Goal: Information Seeking & Learning: Learn about a topic

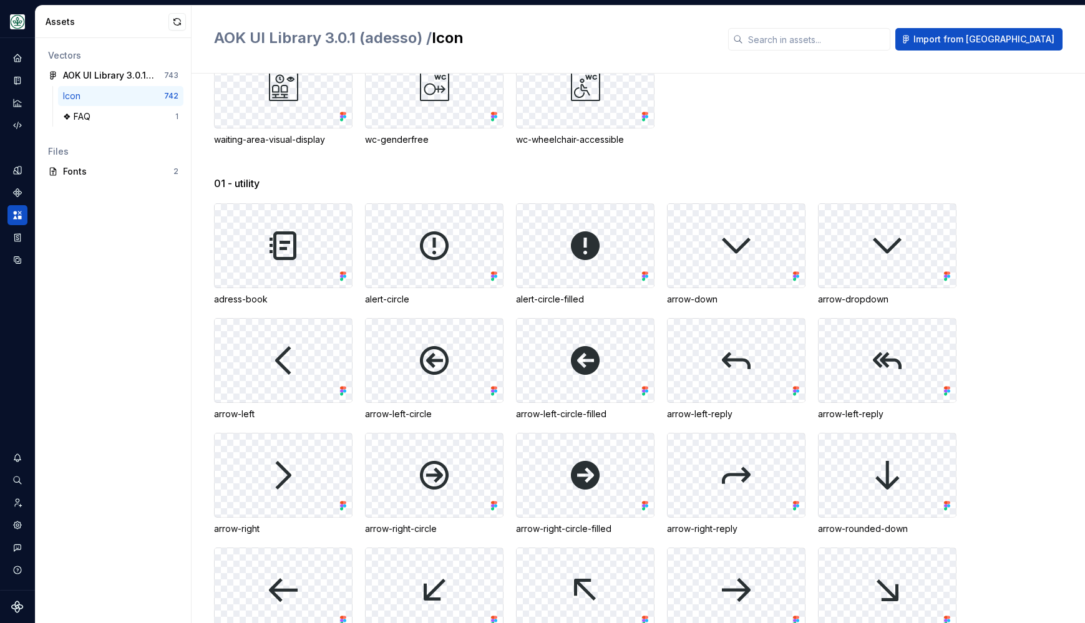
scroll to position [13246, 0]
click at [838, 42] on input "text" at bounding box center [816, 39] width 147 height 22
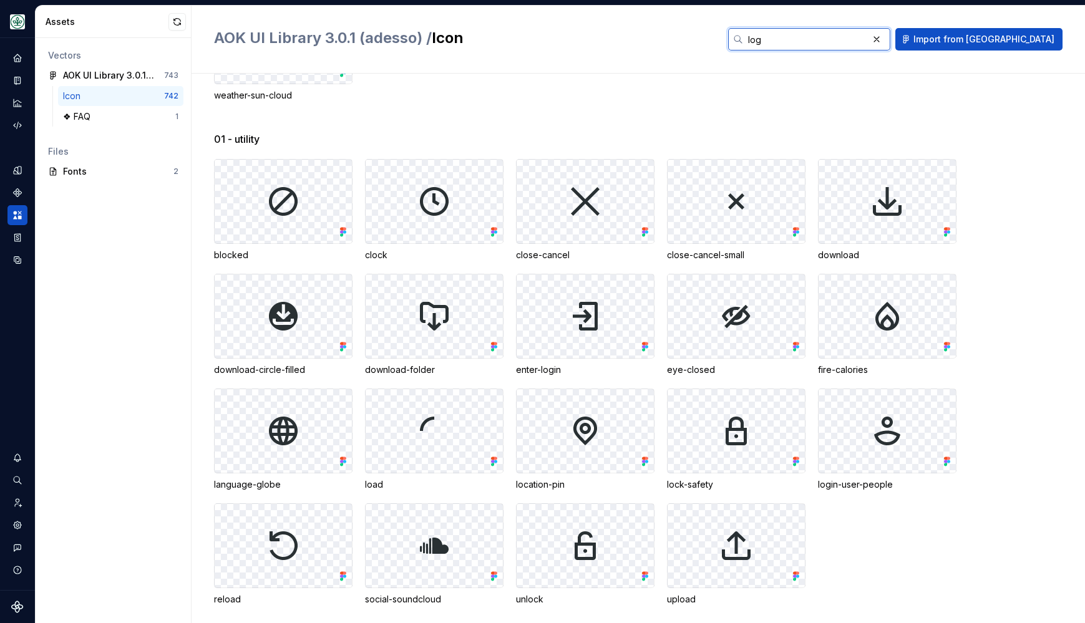
scroll to position [0, 0]
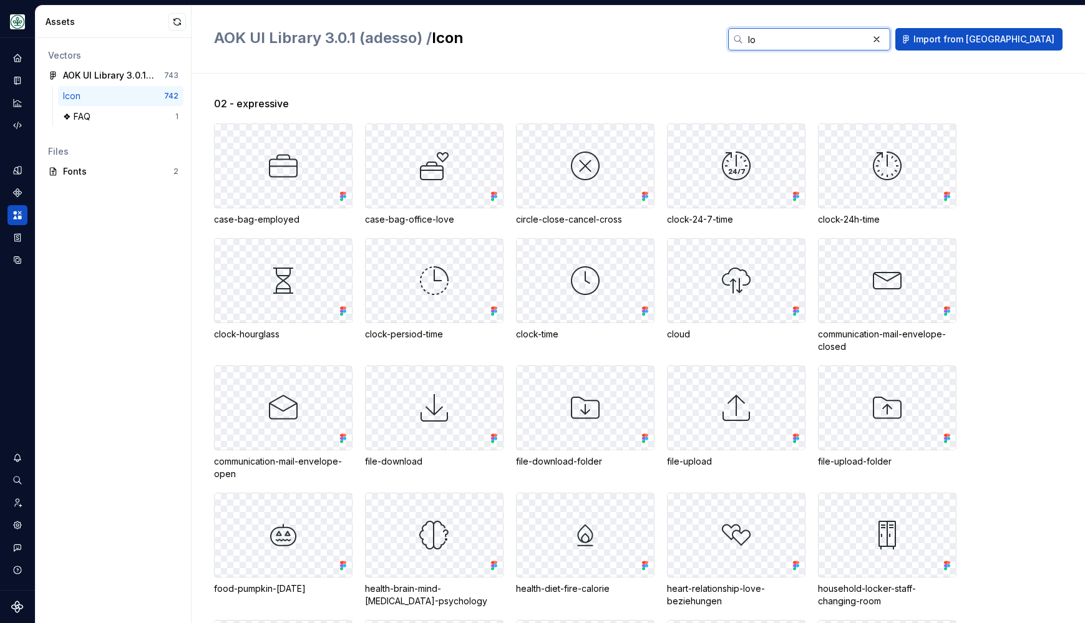
type input "l"
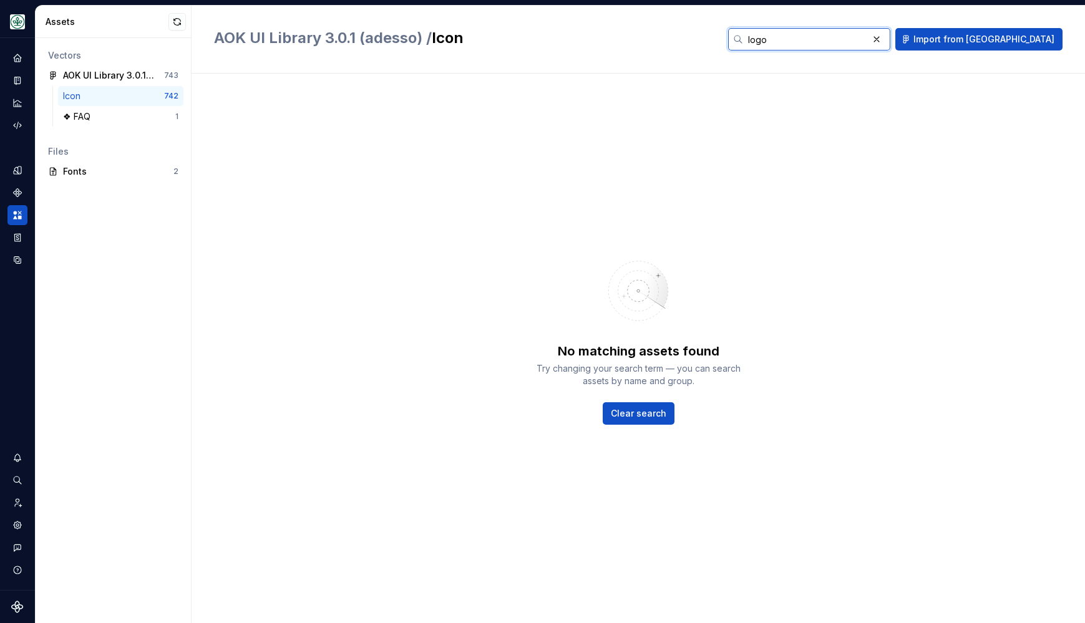
click at [835, 44] on input "logo" at bounding box center [805, 39] width 125 height 22
type input "logo"
click at [14, 58] on icon "Home" at bounding box center [17, 58] width 8 height 8
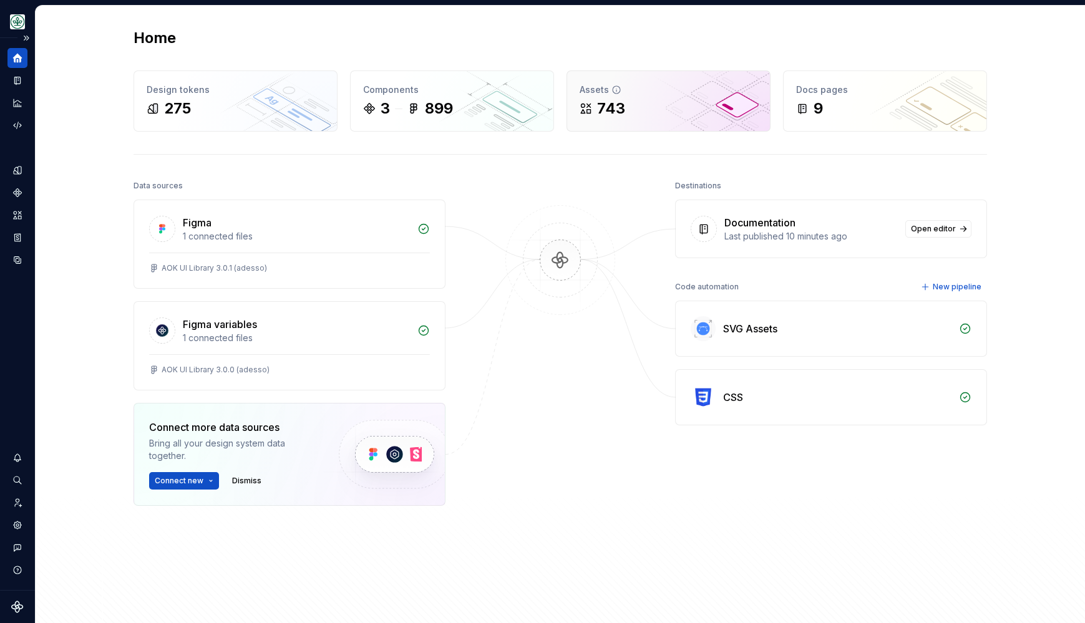
click at [699, 125] on div "Assets 743" at bounding box center [668, 101] width 203 height 60
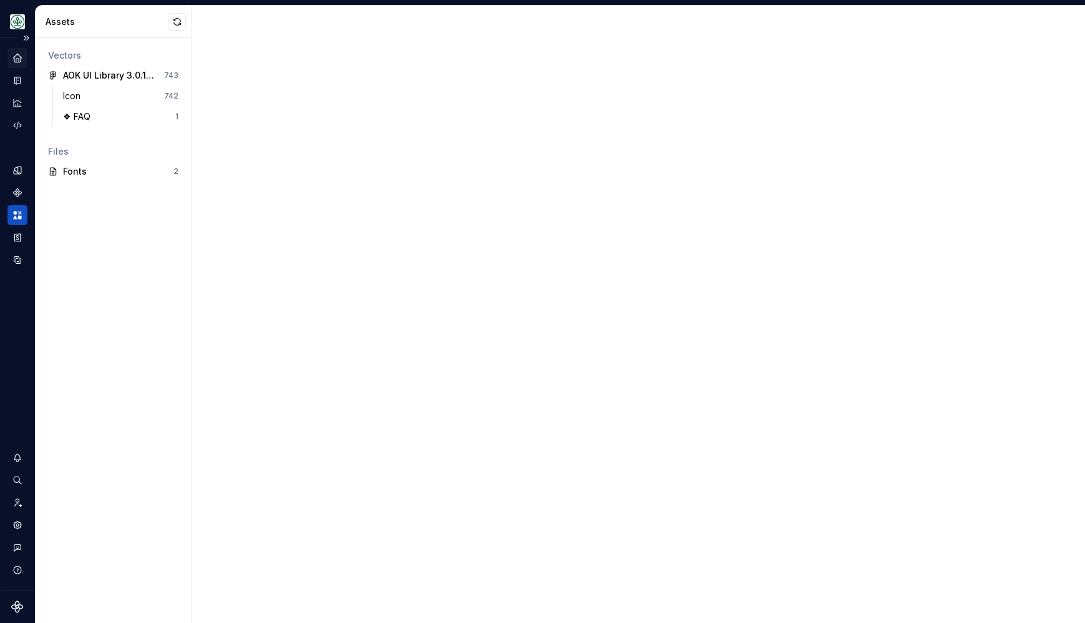
click at [699, 125] on div at bounding box center [637, 315] width 893 height 618
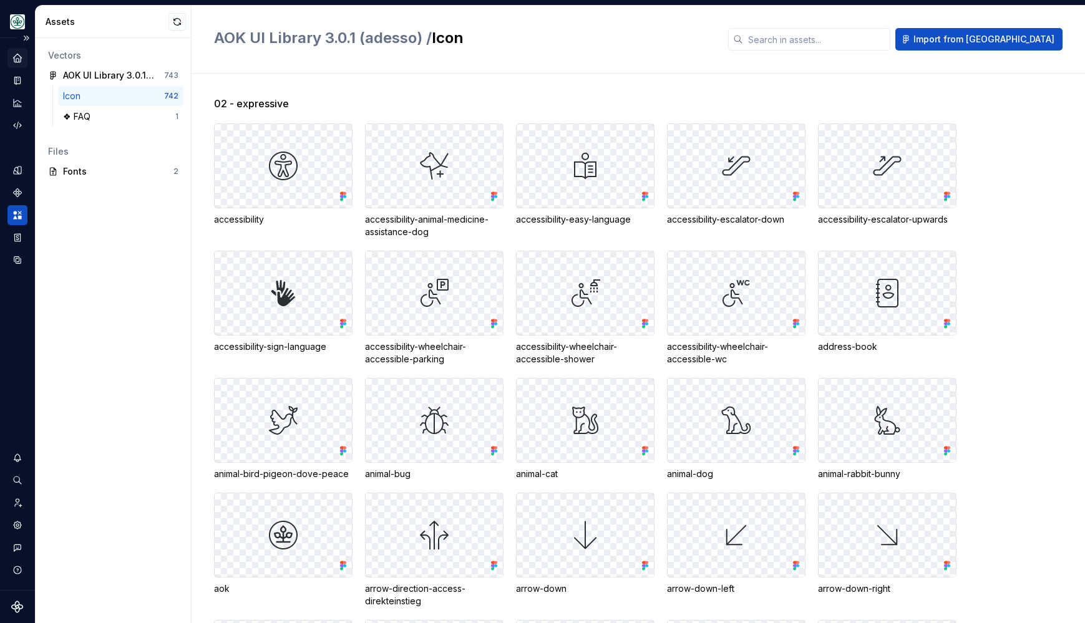
click at [841, 52] on div "AOK UI Library 3.0.1 (adesso) / Icon Import from Figma" at bounding box center [637, 40] width 893 height 68
click at [875, 41] on input "text" at bounding box center [816, 39] width 147 height 22
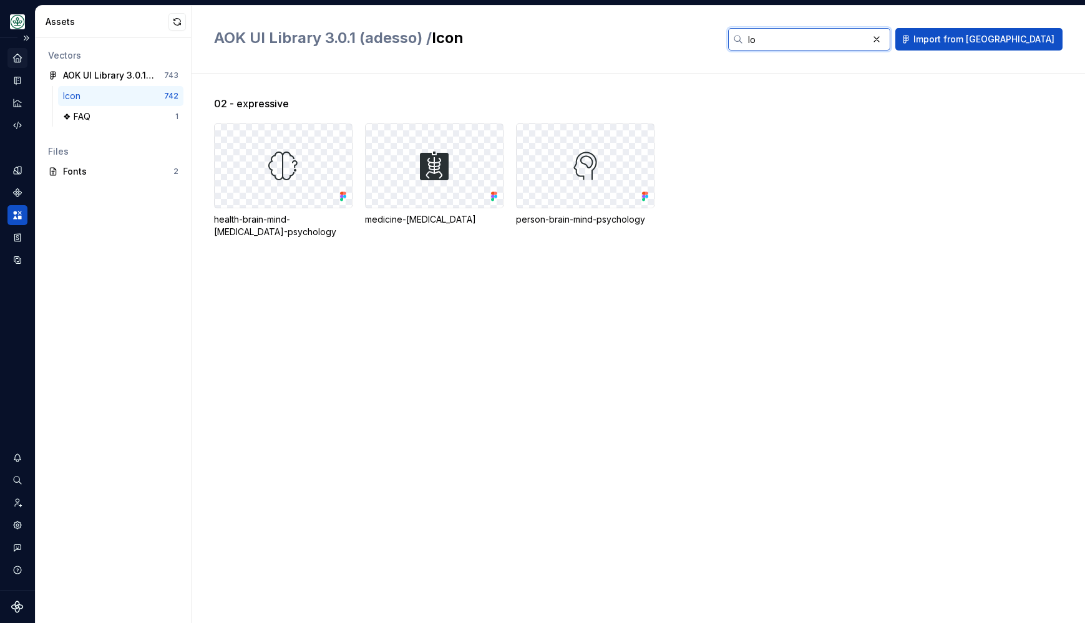
type input "l"
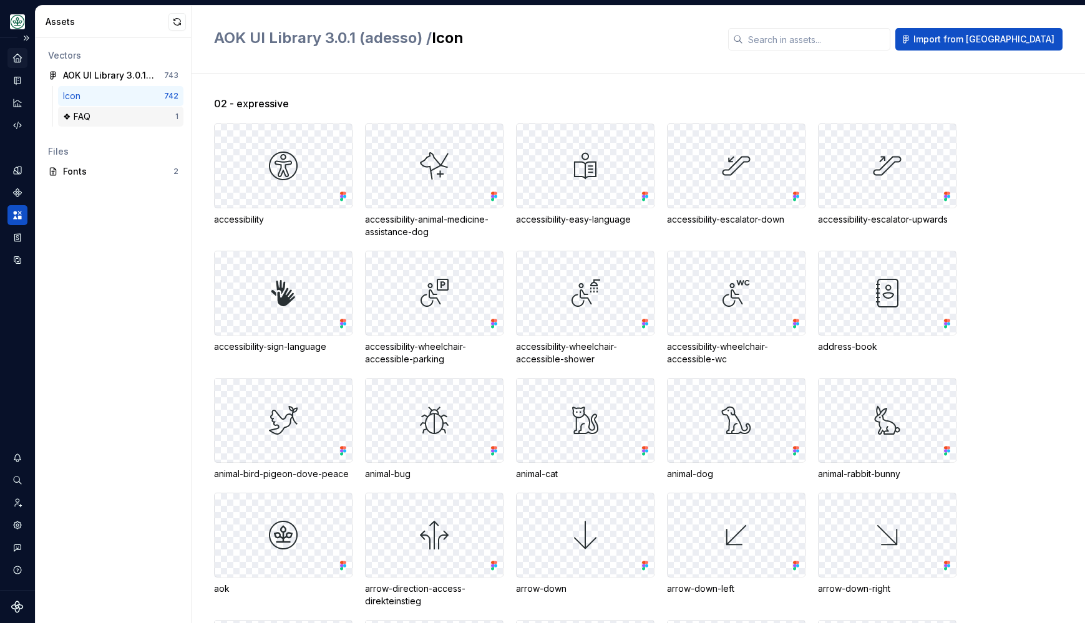
click at [107, 117] on div "❖ FAQ" at bounding box center [119, 116] width 112 height 12
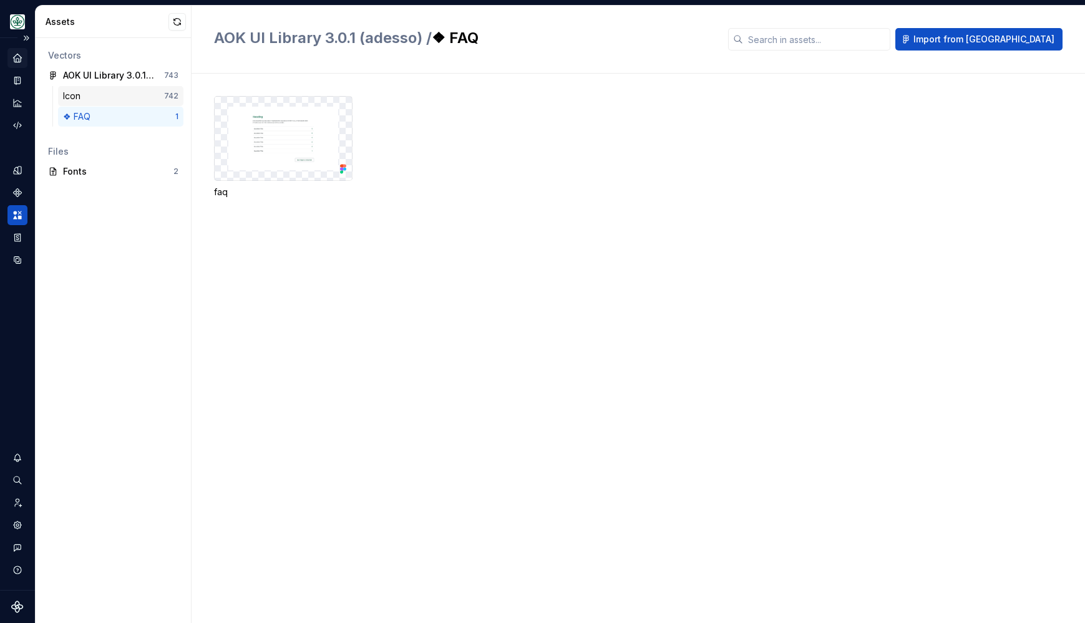
click at [97, 97] on div "Icon" at bounding box center [113, 96] width 101 height 12
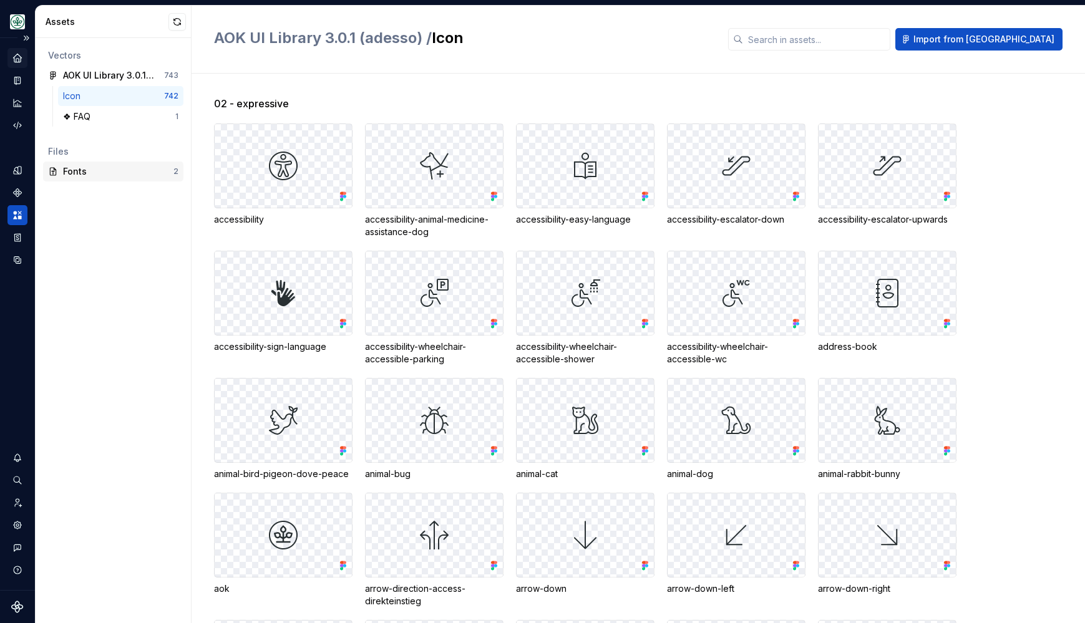
click at [90, 170] on div "Fonts" at bounding box center [118, 171] width 110 height 12
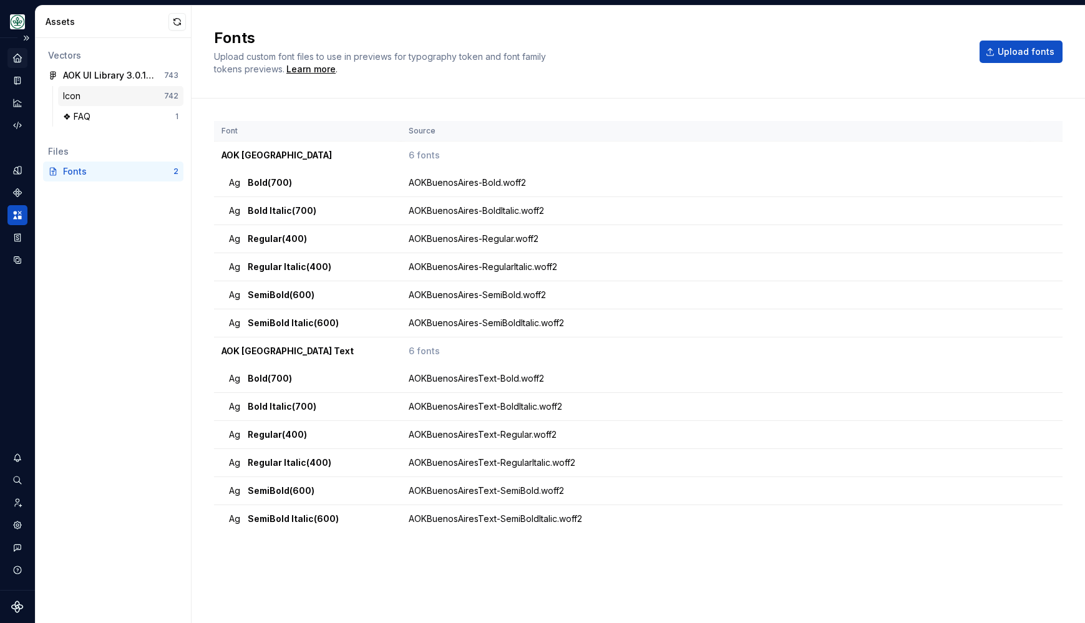
click at [94, 98] on div "Icon" at bounding box center [113, 96] width 101 height 12
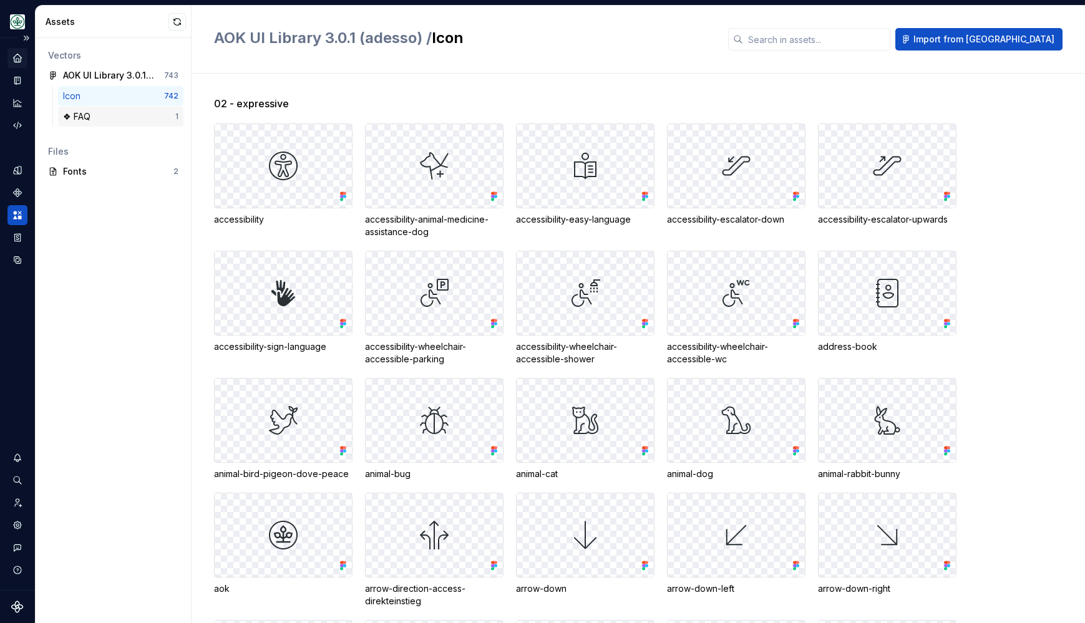
click at [96, 115] on div "❖ FAQ" at bounding box center [119, 116] width 112 height 12
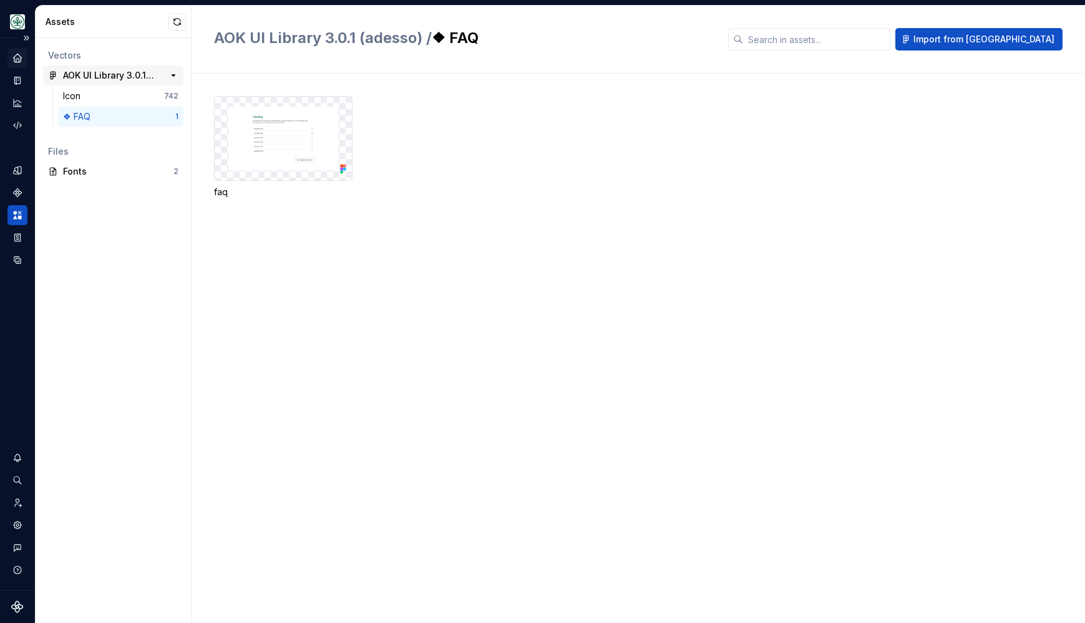
click at [104, 76] on div "AOK UI Library 3.0.1 (adesso)" at bounding box center [109, 75] width 93 height 12
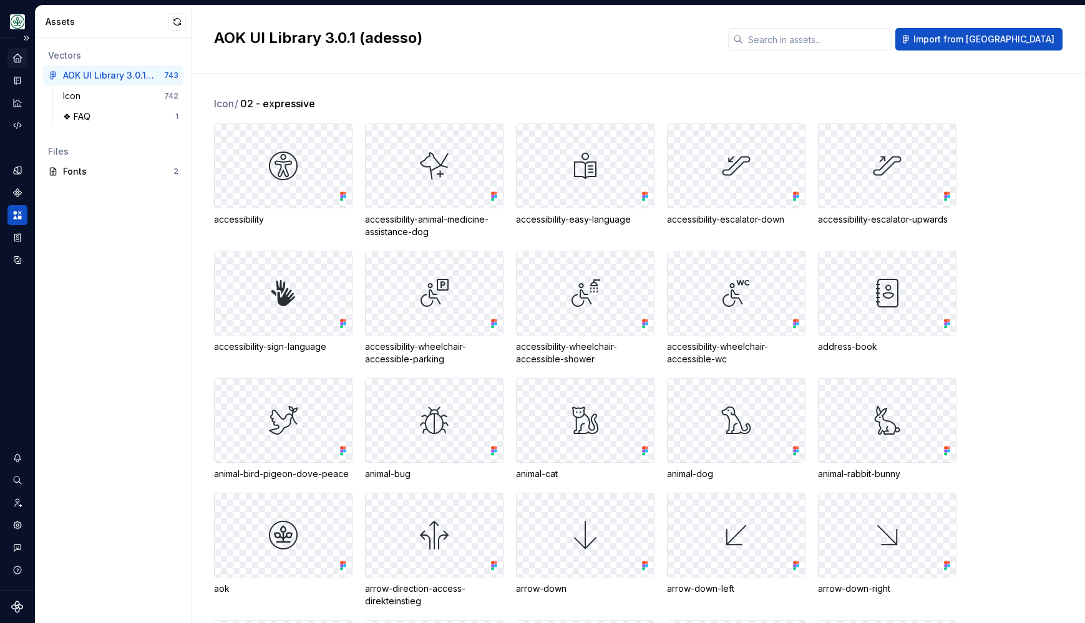
click at [15, 53] on icon "Home" at bounding box center [17, 57] width 11 height 11
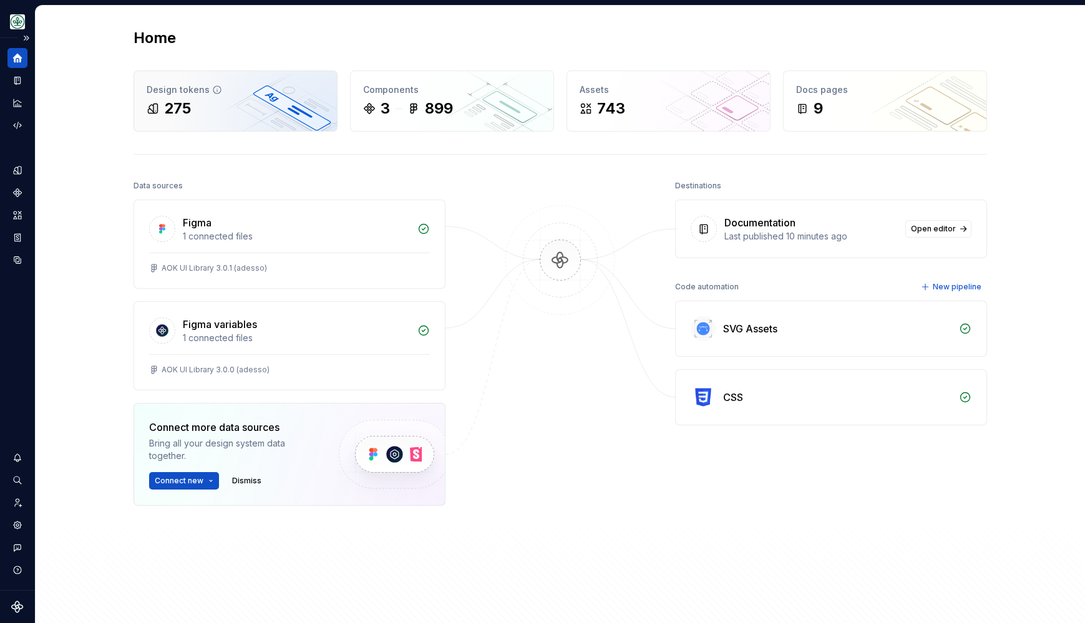
click at [269, 105] on div "275" at bounding box center [236, 109] width 178 height 20
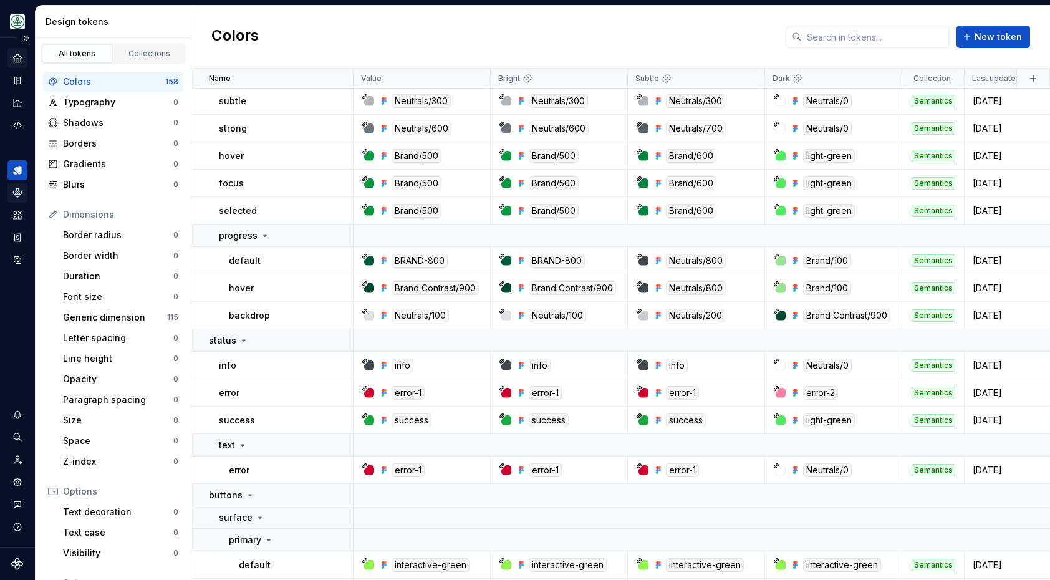
click at [19, 189] on icon "Components" at bounding box center [17, 192] width 9 height 9
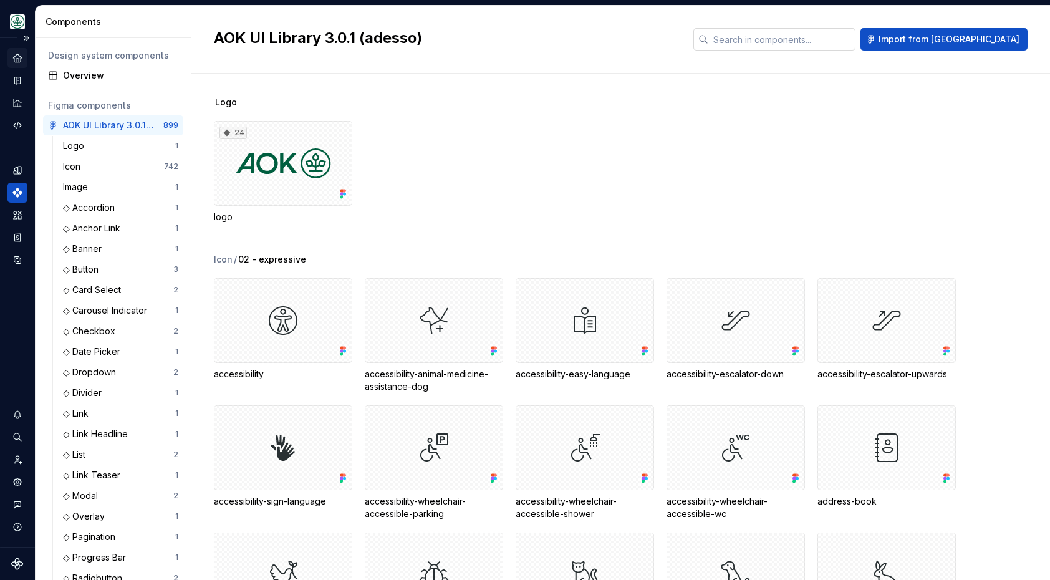
click at [834, 38] on input "text" at bounding box center [782, 39] width 147 height 22
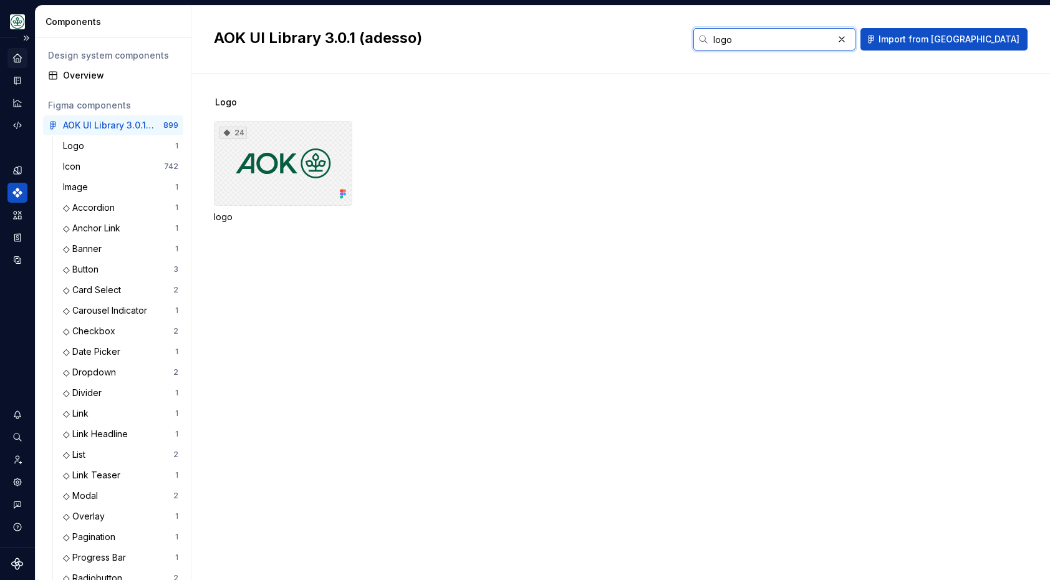
type input "logo"
click at [238, 168] on div "24" at bounding box center [283, 163] width 138 height 85
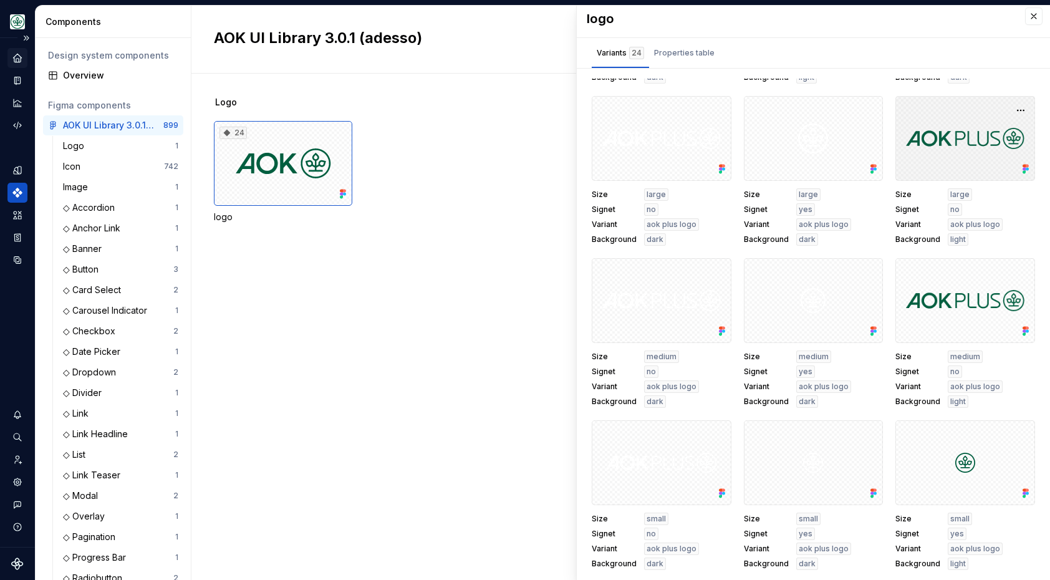
scroll to position [6, 0]
click at [1036, 19] on button "button" at bounding box center [1033, 15] width 17 height 17
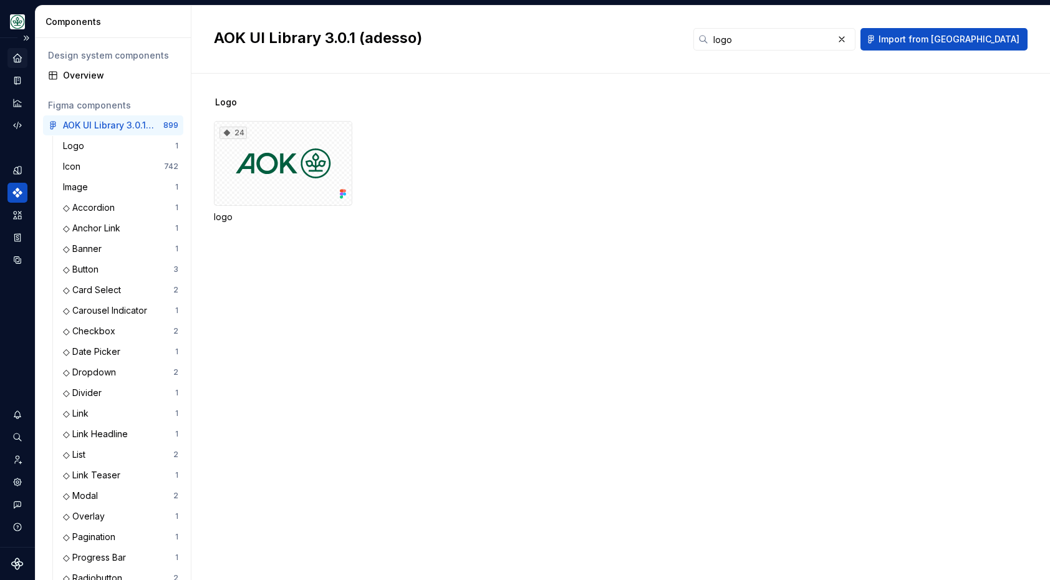
click at [17, 56] on icon "Home" at bounding box center [17, 58] width 8 height 8
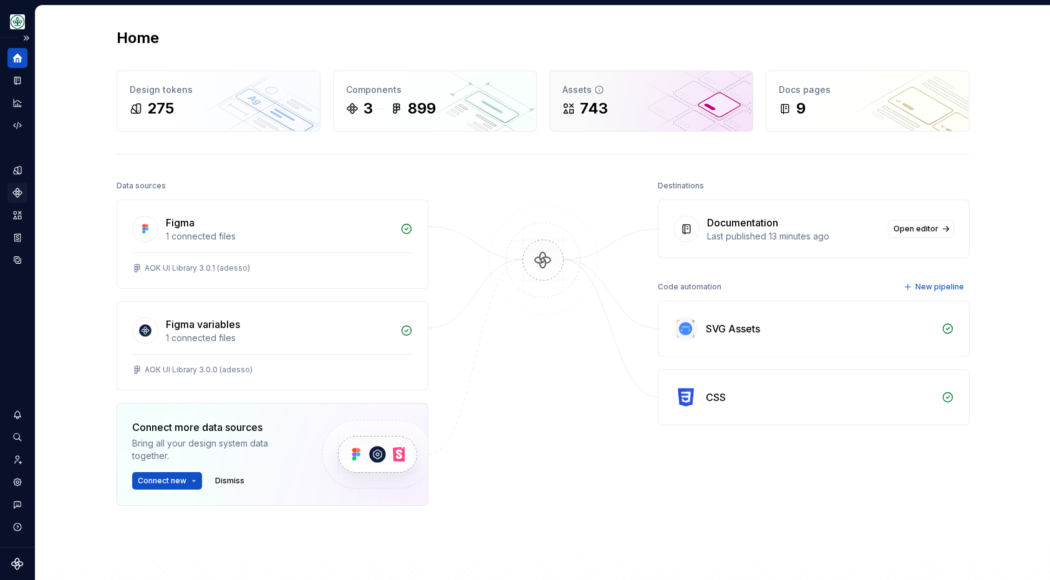
click at [649, 115] on div "743" at bounding box center [652, 109] width 178 height 20
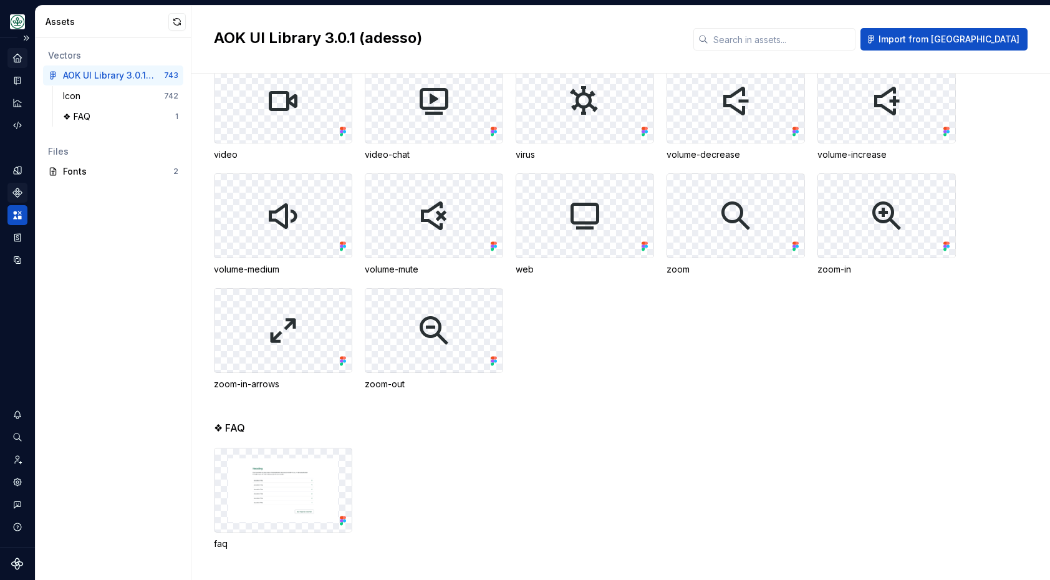
scroll to position [17765, 0]
click at [972, 46] on button "Import from [GEOGRAPHIC_DATA]" at bounding box center [944, 39] width 167 height 22
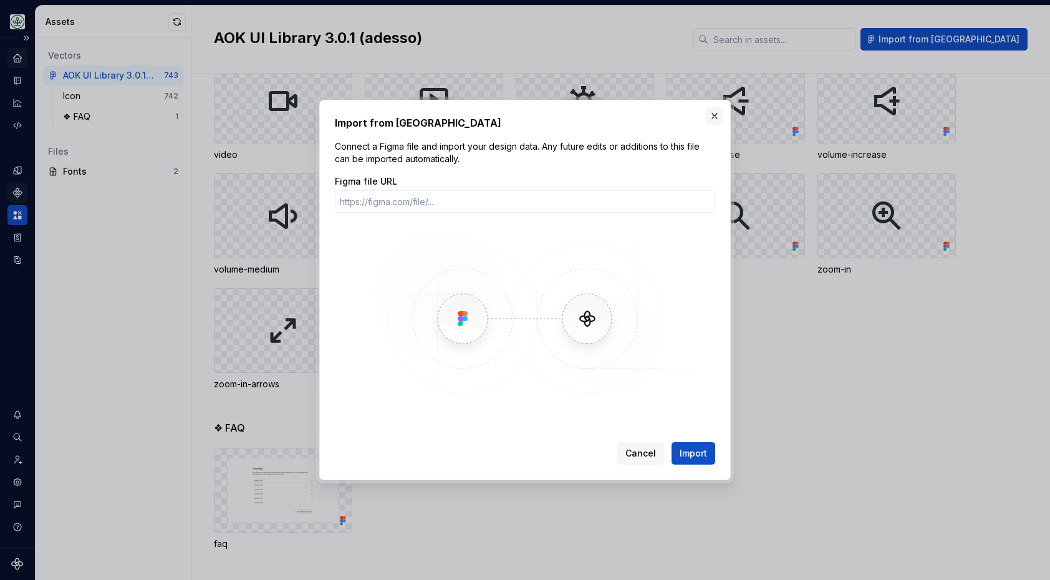
click at [714, 117] on button "button" at bounding box center [714, 115] width 17 height 17
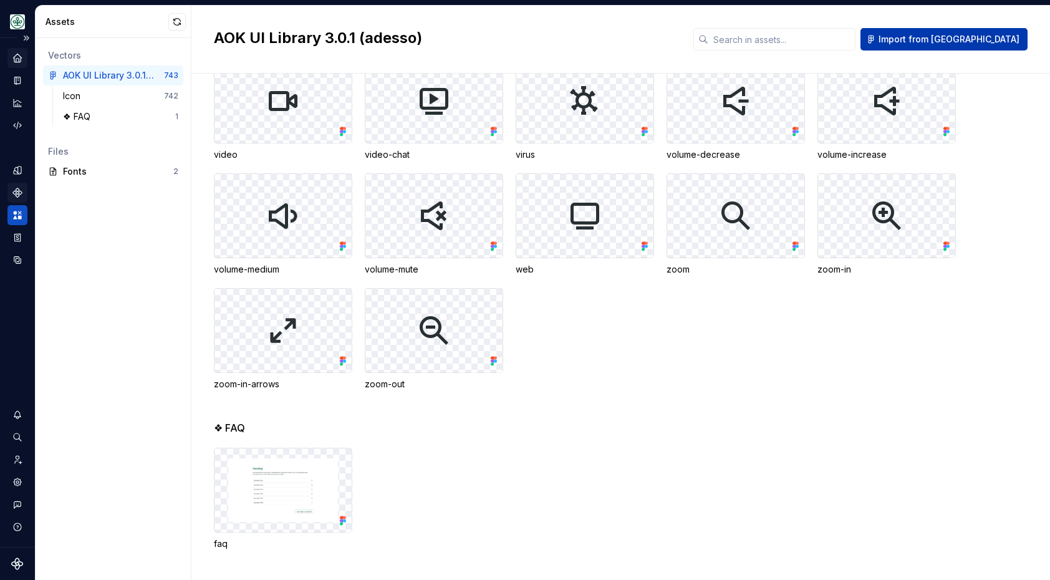
click at [985, 41] on span "Import from [GEOGRAPHIC_DATA]" at bounding box center [949, 39] width 141 height 12
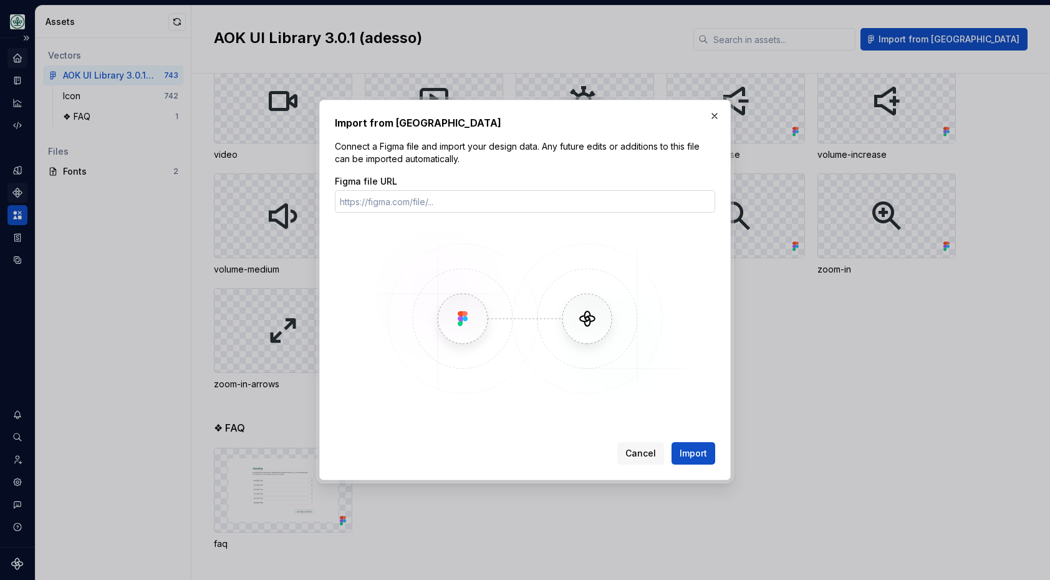
click at [440, 203] on input "Figma file URL" at bounding box center [525, 201] width 381 height 22
click at [631, 456] on span "Cancel" at bounding box center [641, 453] width 31 height 12
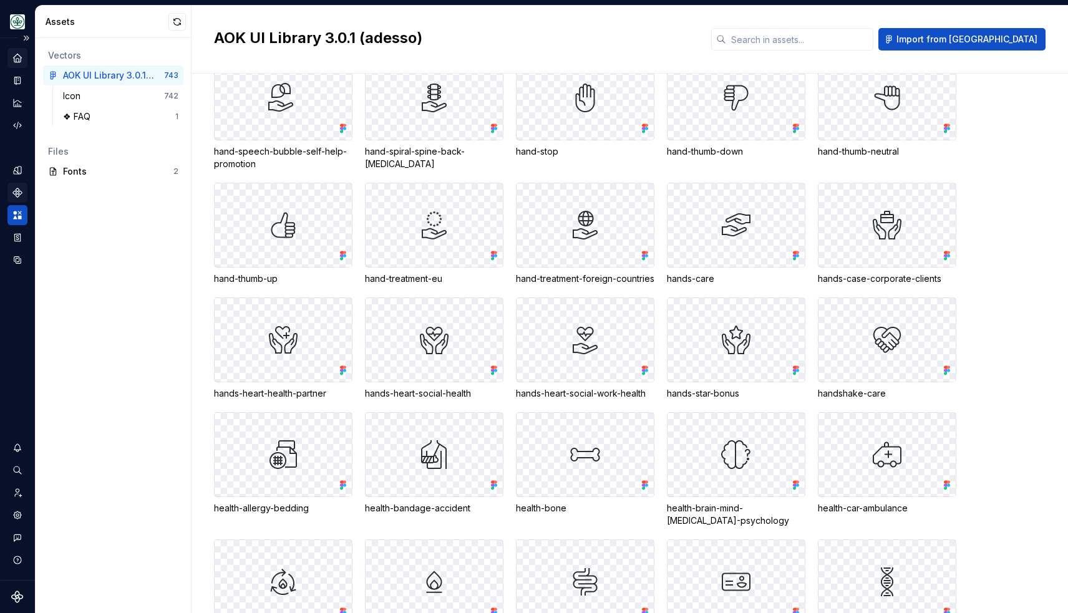
scroll to position [5472, 0]
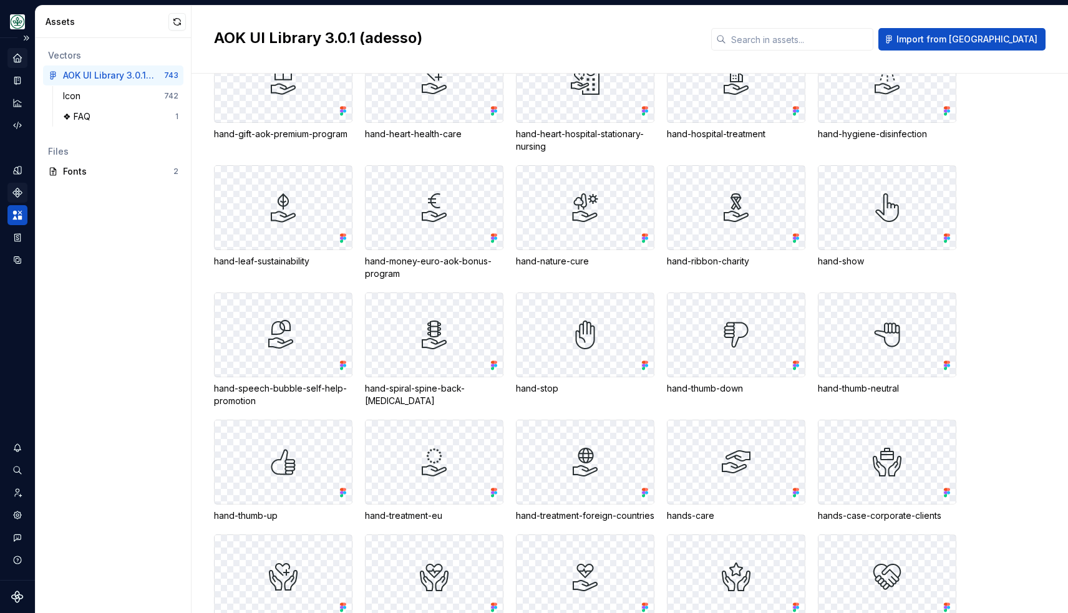
click at [20, 213] on icon "Assets" at bounding box center [17, 215] width 9 height 8
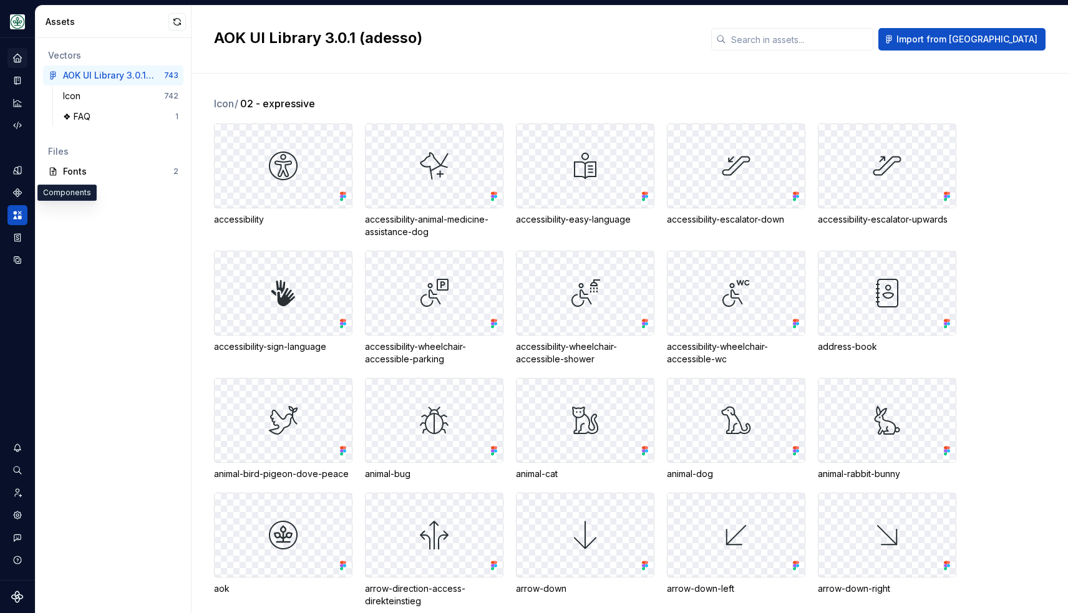
click at [15, 194] on icon "Components" at bounding box center [17, 192] width 8 height 8
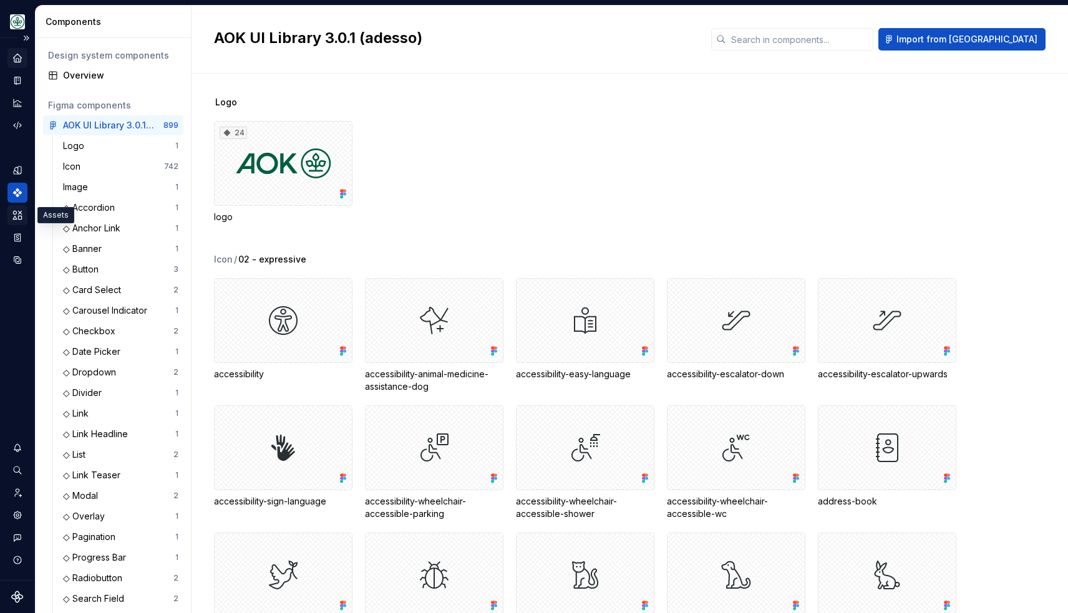
click at [13, 216] on icon "Assets" at bounding box center [17, 215] width 11 height 11
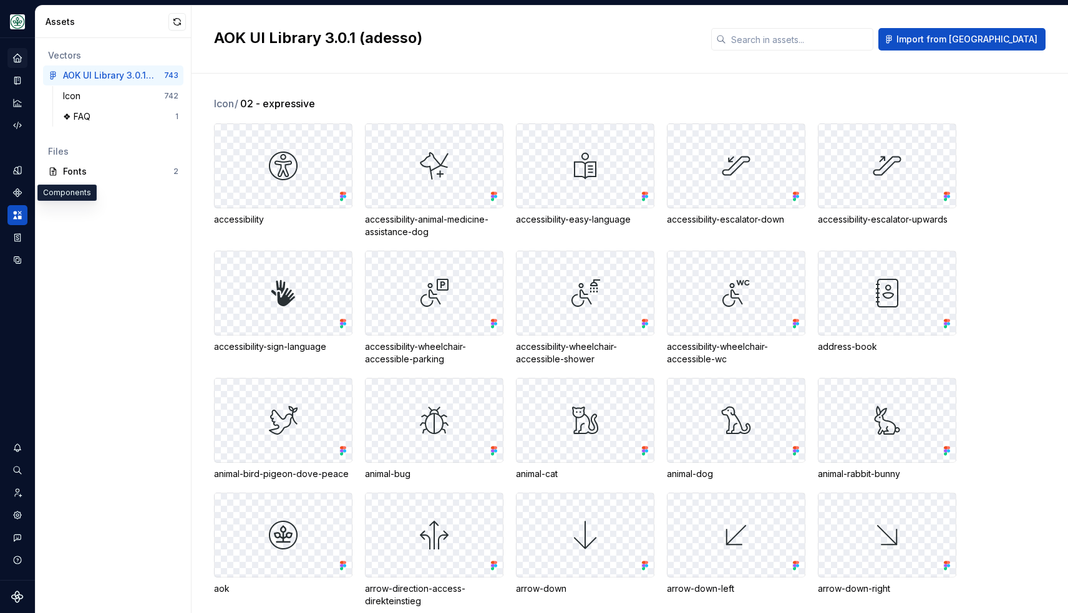
click at [17, 190] on icon "Components" at bounding box center [17, 192] width 7 height 7
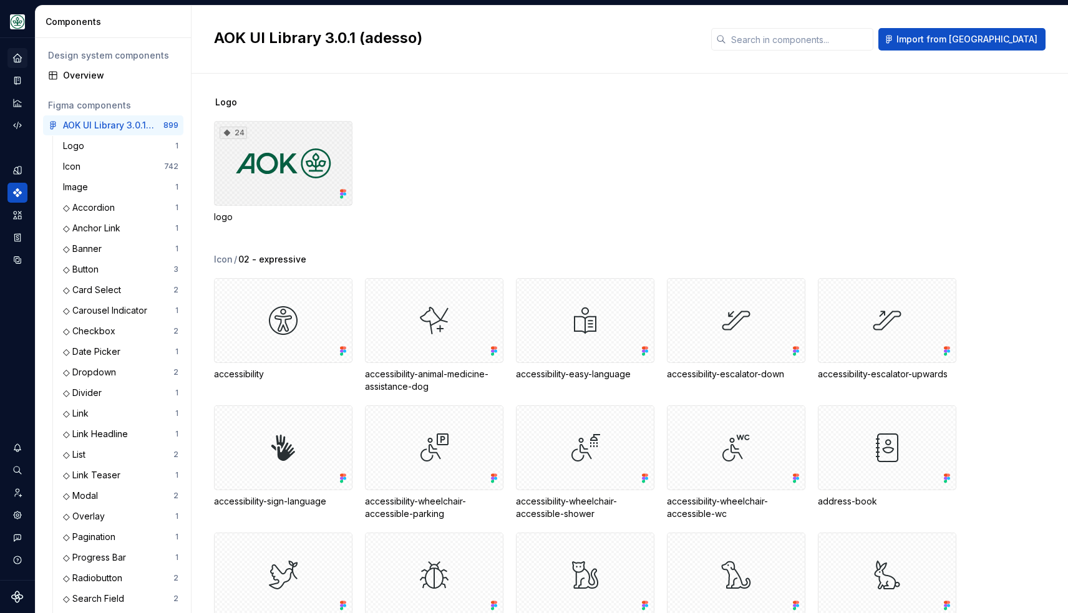
click at [276, 152] on div "24" at bounding box center [283, 163] width 138 height 85
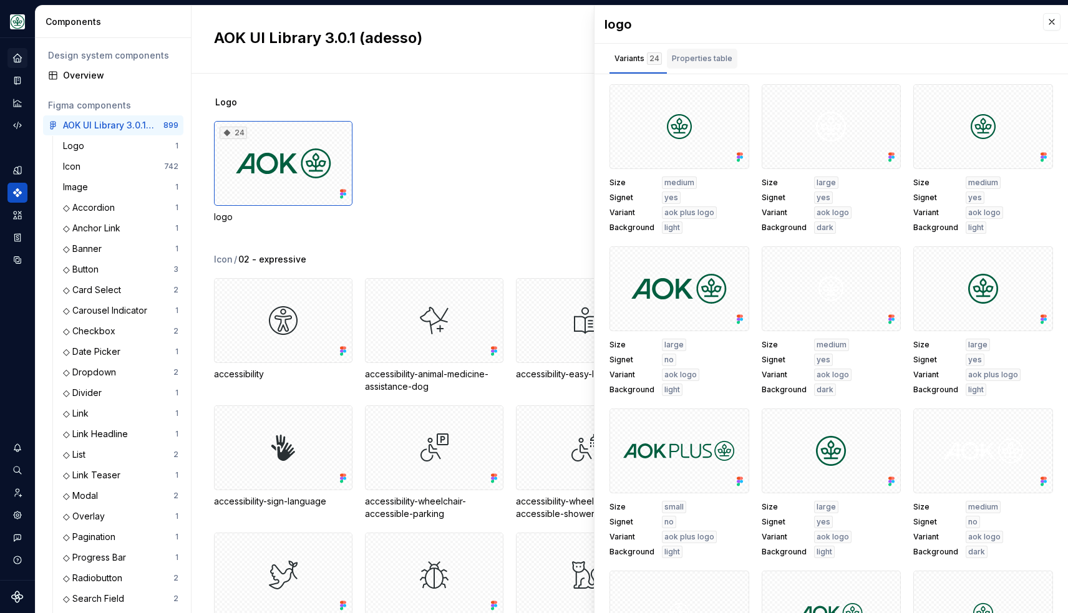
click at [701, 59] on div "Properties table" at bounding box center [702, 58] width 61 height 12
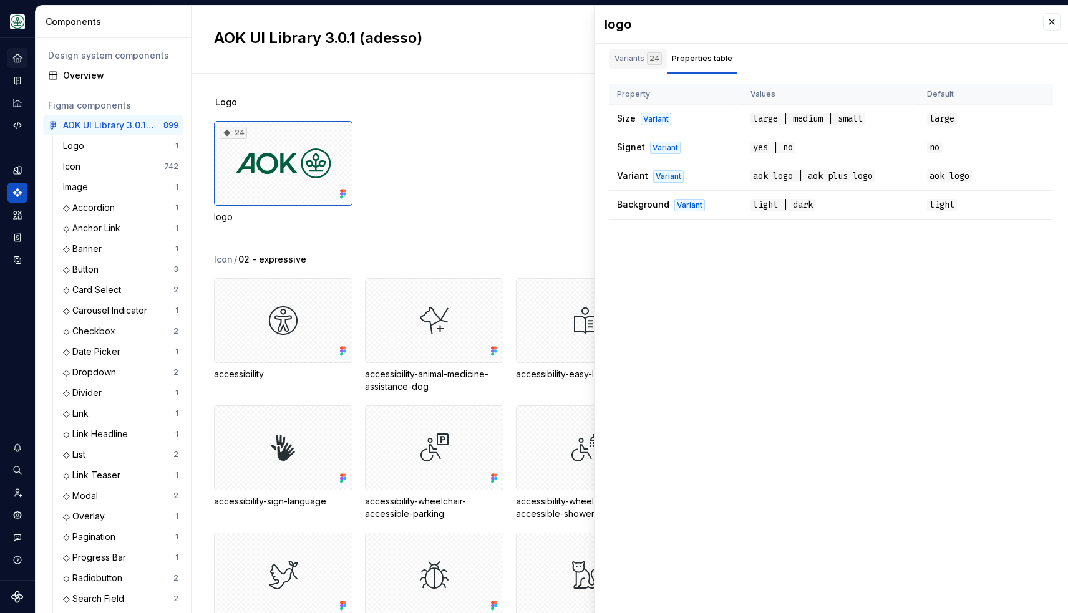
click at [652, 59] on div "24" at bounding box center [654, 58] width 15 height 12
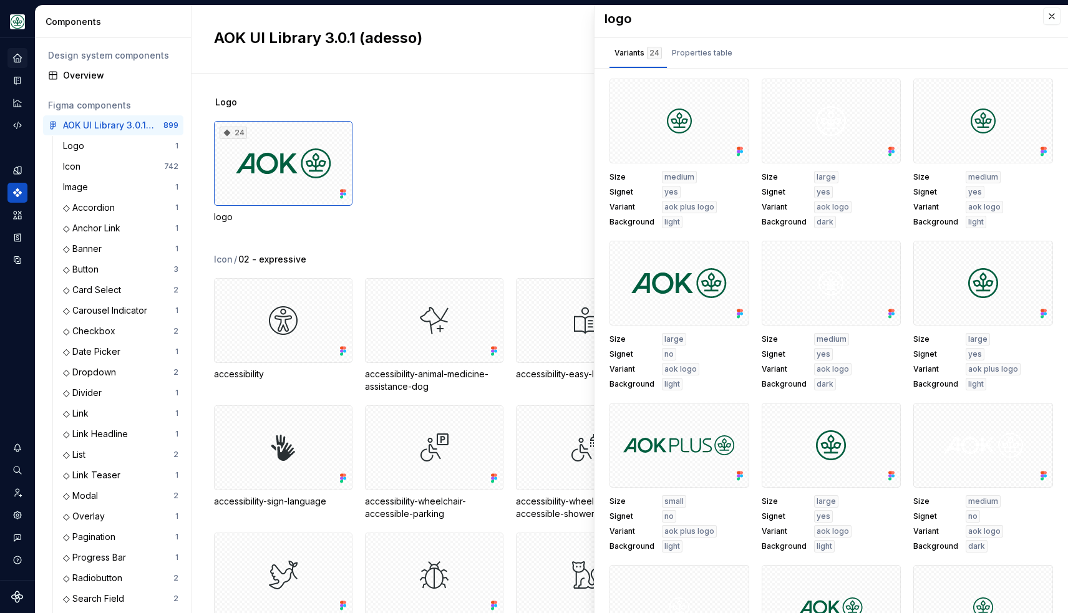
click at [444, 206] on div "24 logo" at bounding box center [641, 172] width 854 height 102
click at [523, 127] on div "24 logo" at bounding box center [641, 172] width 854 height 102
click at [705, 56] on div "Properties table" at bounding box center [702, 53] width 61 height 12
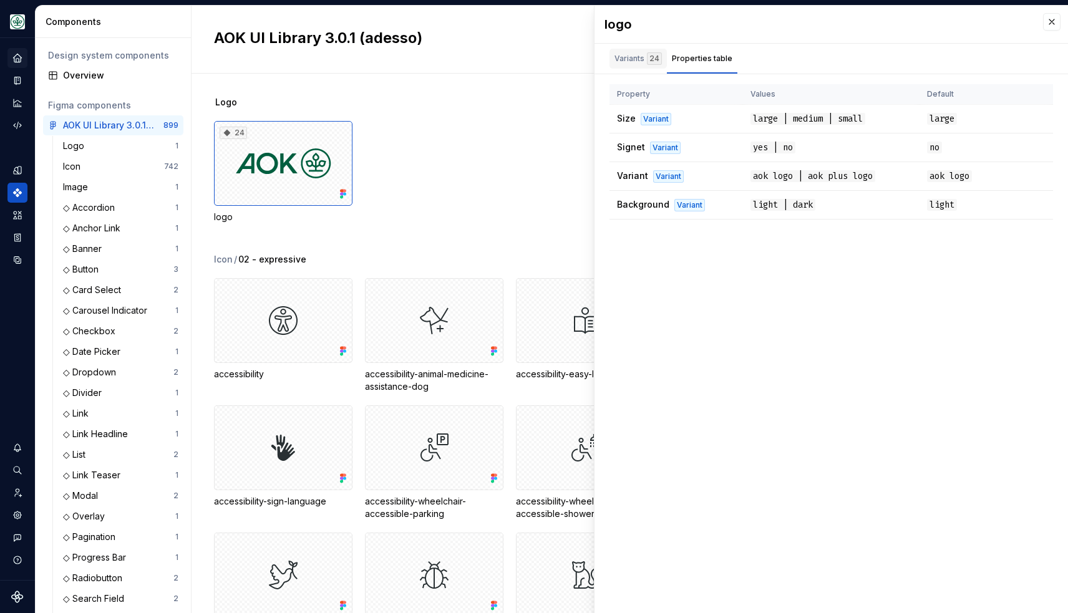
click at [639, 60] on div "Variants 24" at bounding box center [637, 59] width 57 height 20
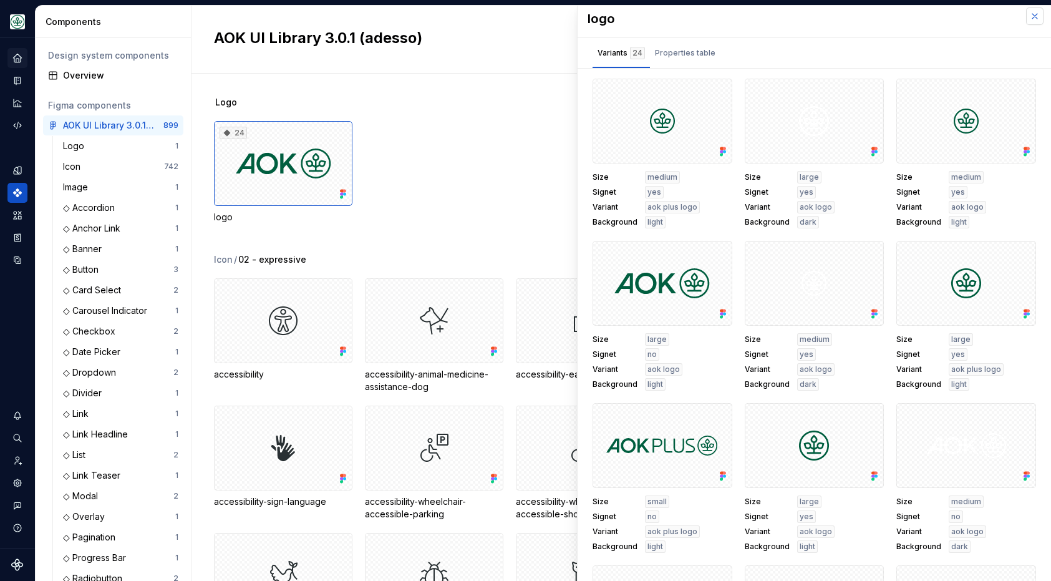
click at [1035, 11] on button "button" at bounding box center [1034, 15] width 17 height 17
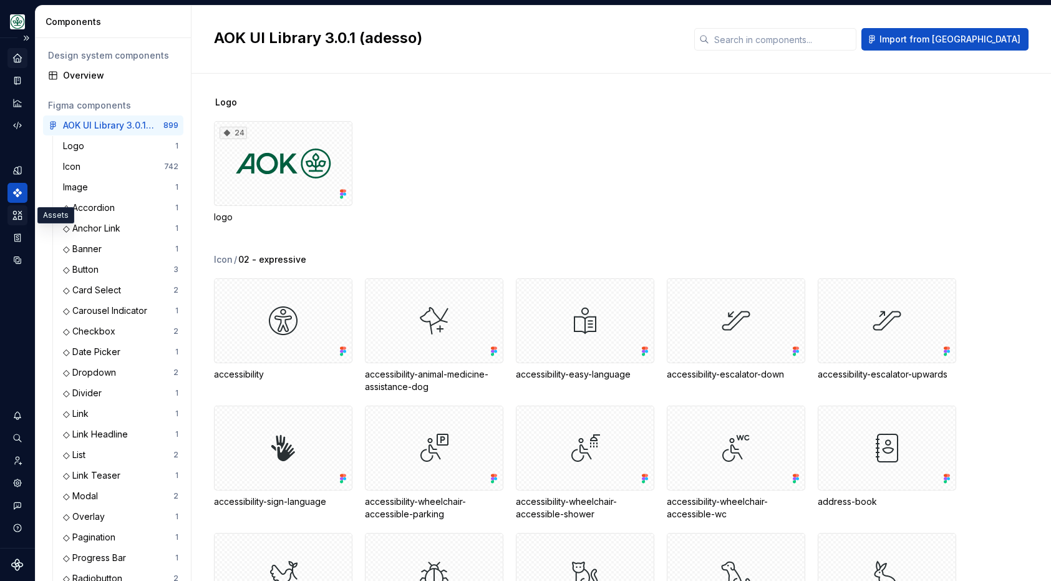
click at [19, 214] on icon "Assets" at bounding box center [17, 215] width 11 height 11
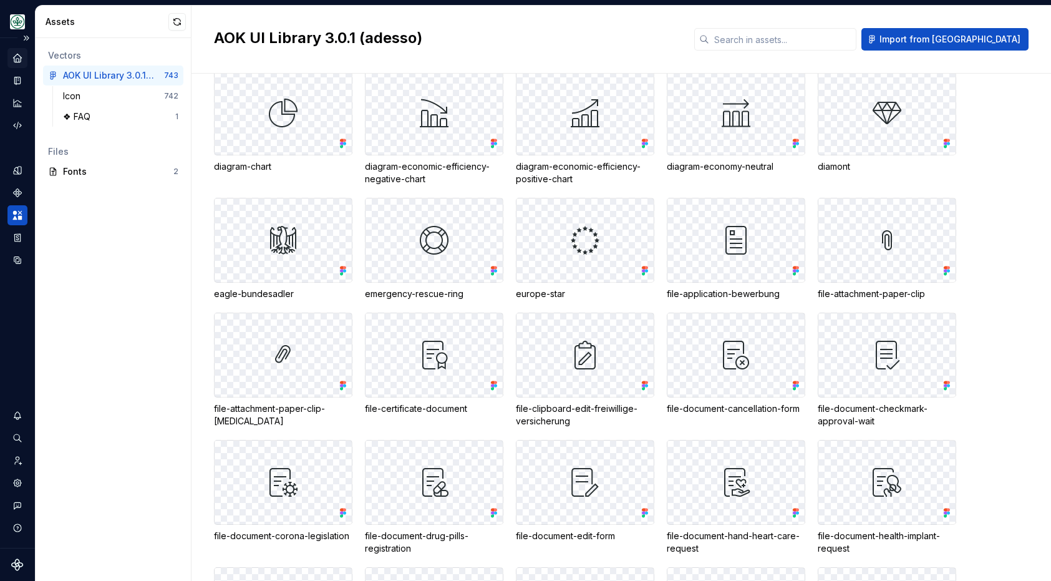
scroll to position [2839, 0]
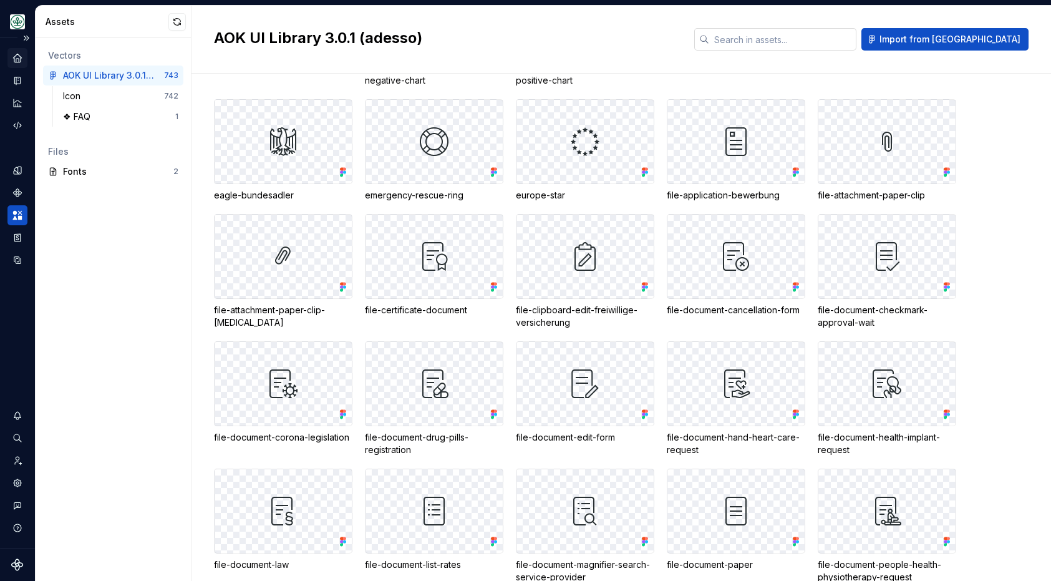
click at [832, 34] on input "text" at bounding box center [782, 39] width 147 height 22
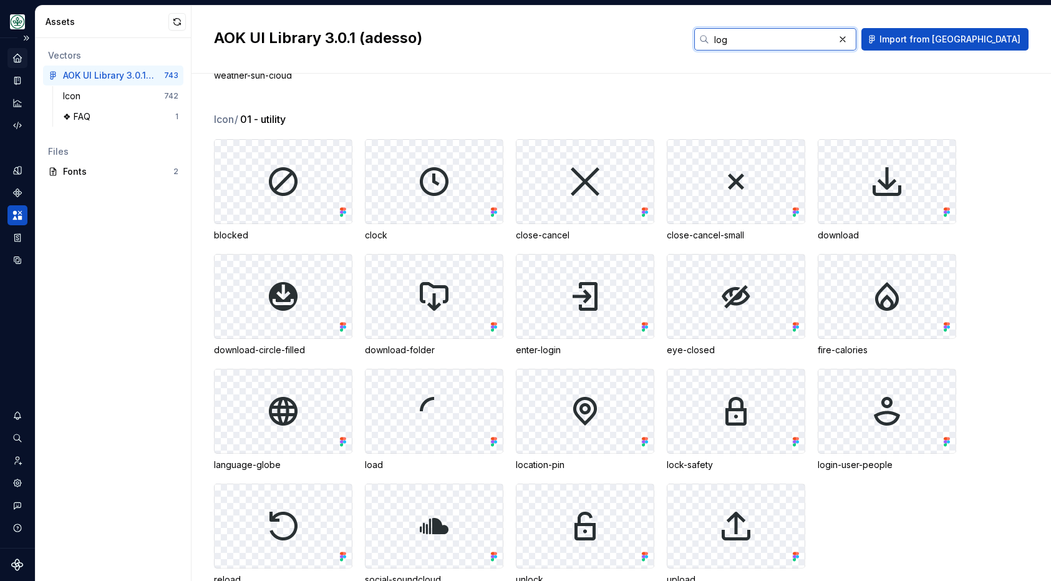
scroll to position [0, 0]
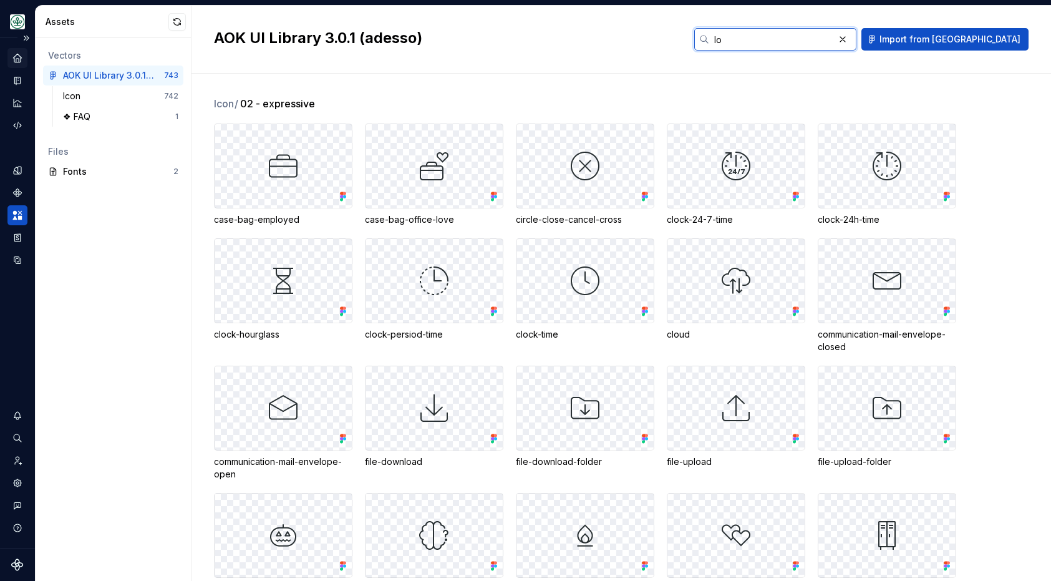
type input "l"
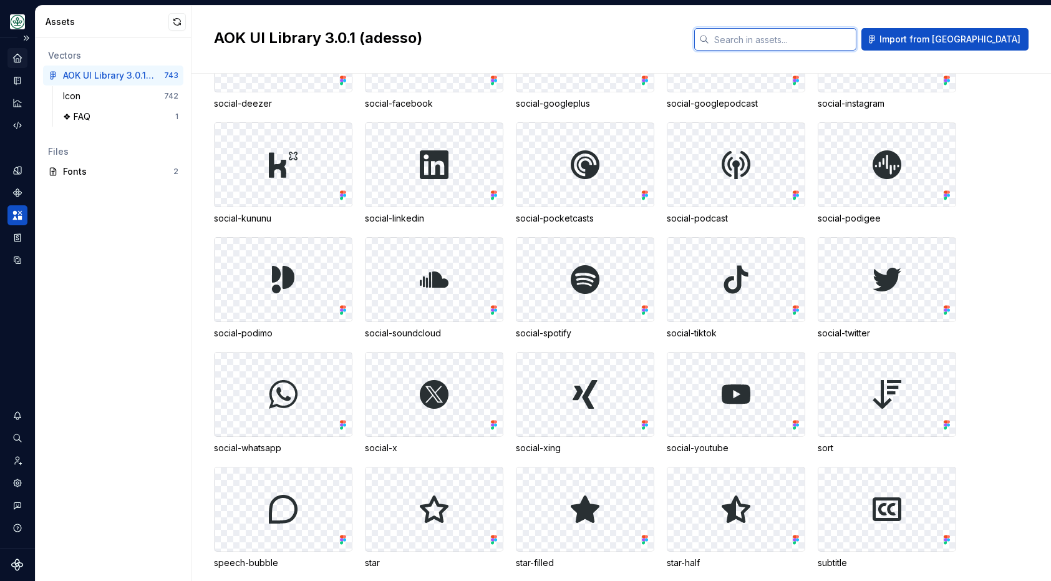
scroll to position [17269, 0]
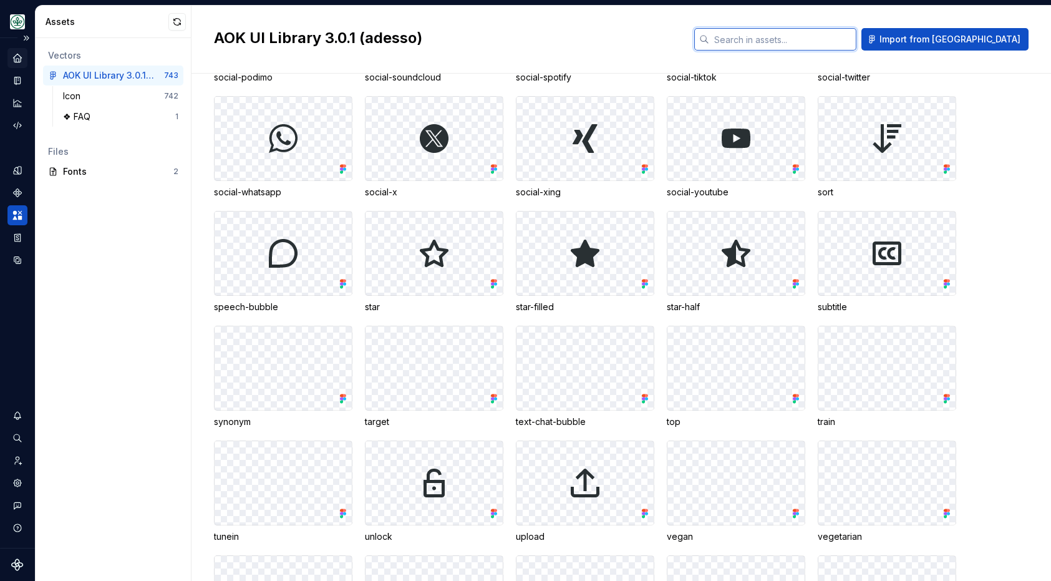
type input "®"
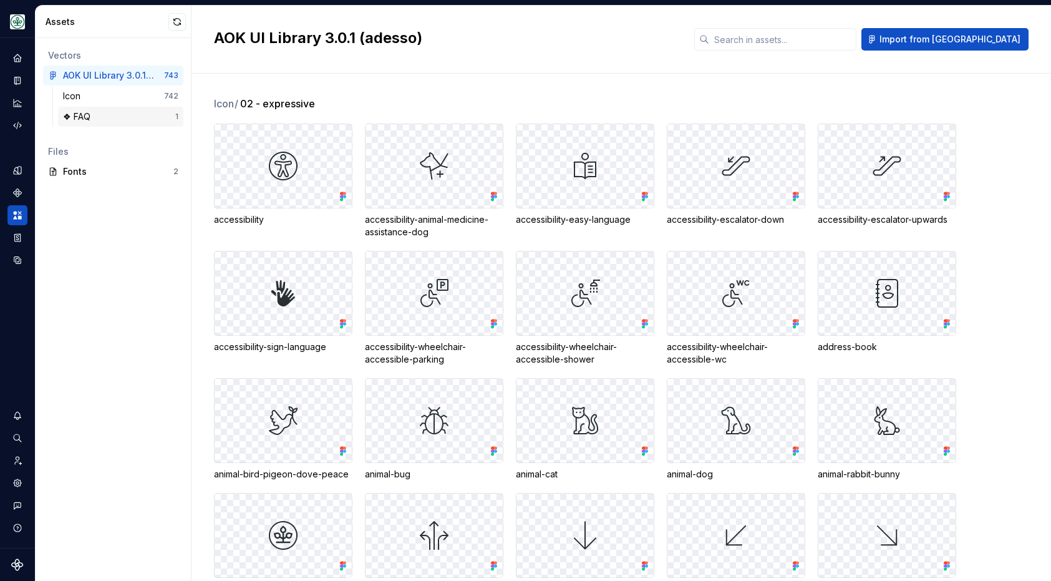
click at [131, 115] on div "❖ FAQ" at bounding box center [119, 116] width 112 height 12
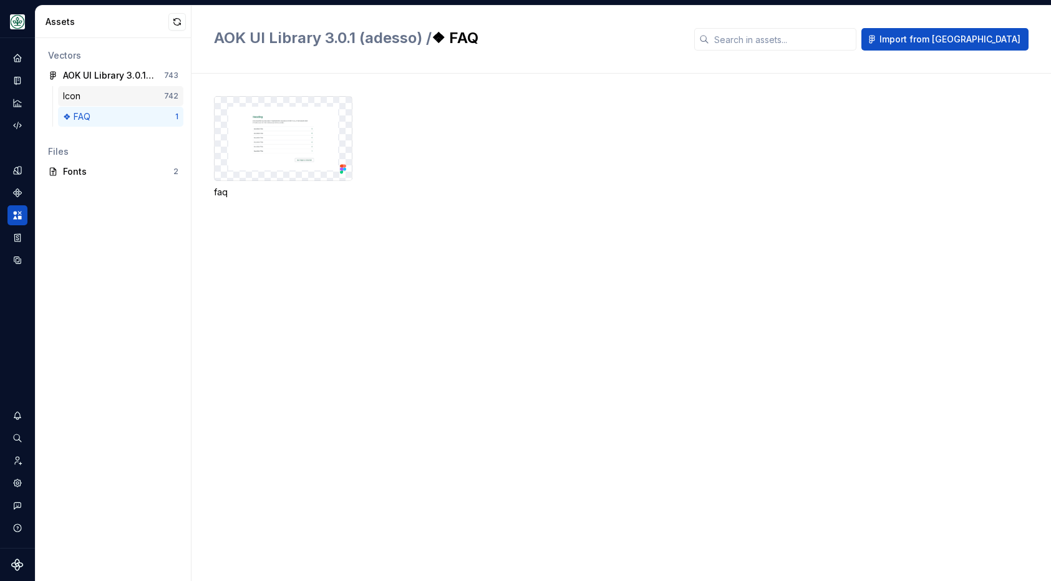
click at [112, 94] on div "Icon" at bounding box center [113, 96] width 101 height 12
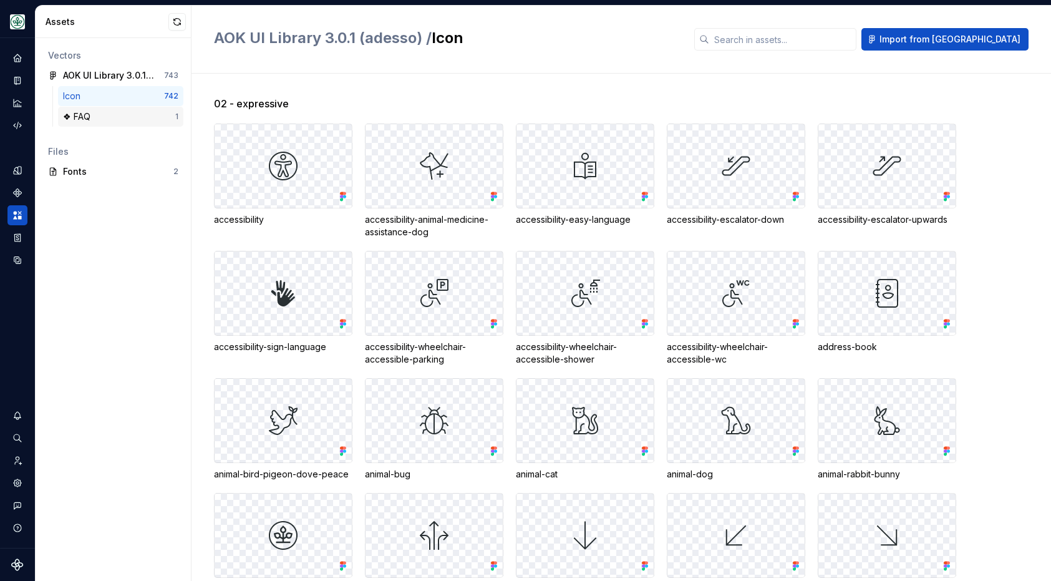
click at [119, 120] on div "❖ FAQ" at bounding box center [119, 116] width 112 height 12
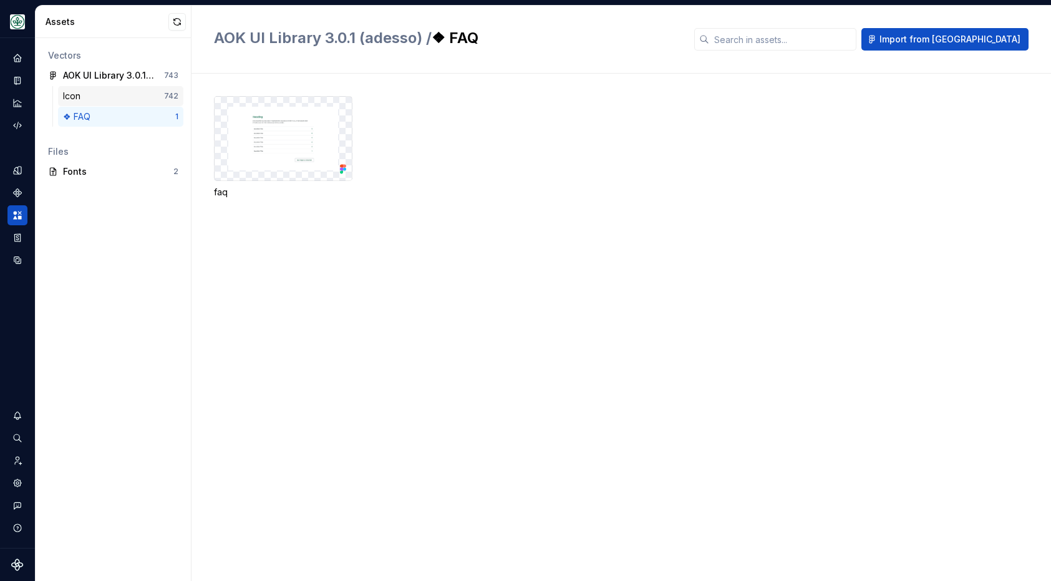
click at [135, 95] on div "Icon" at bounding box center [113, 96] width 101 height 12
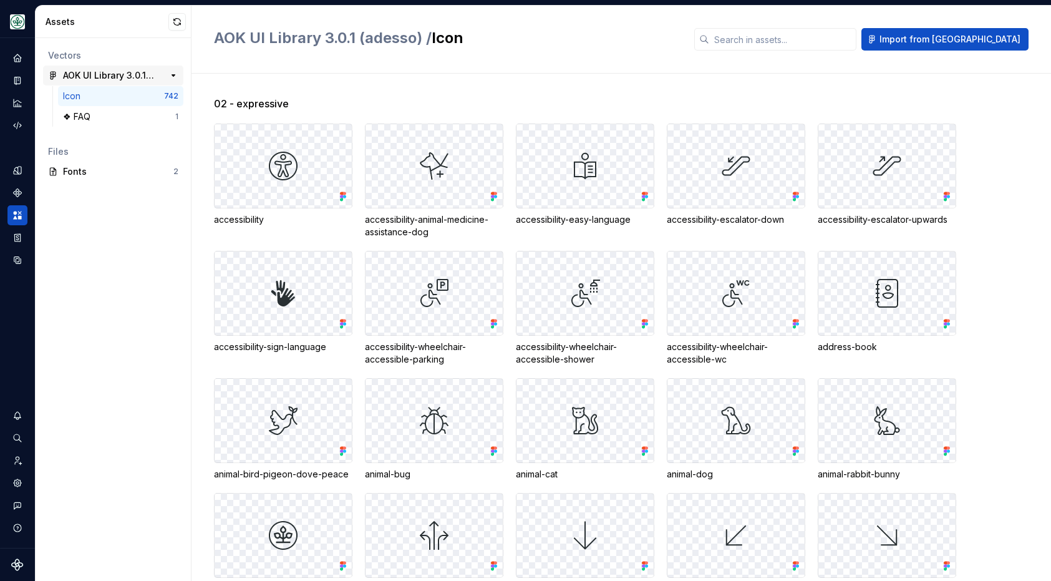
click at [156, 75] on div "743" at bounding box center [167, 75] width 22 height 17
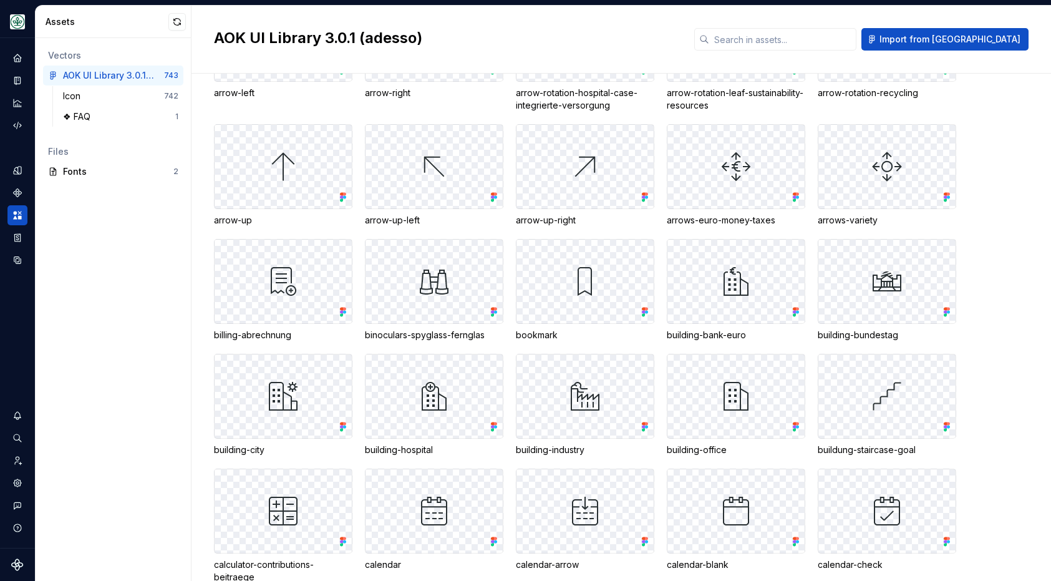
scroll to position [761, 0]
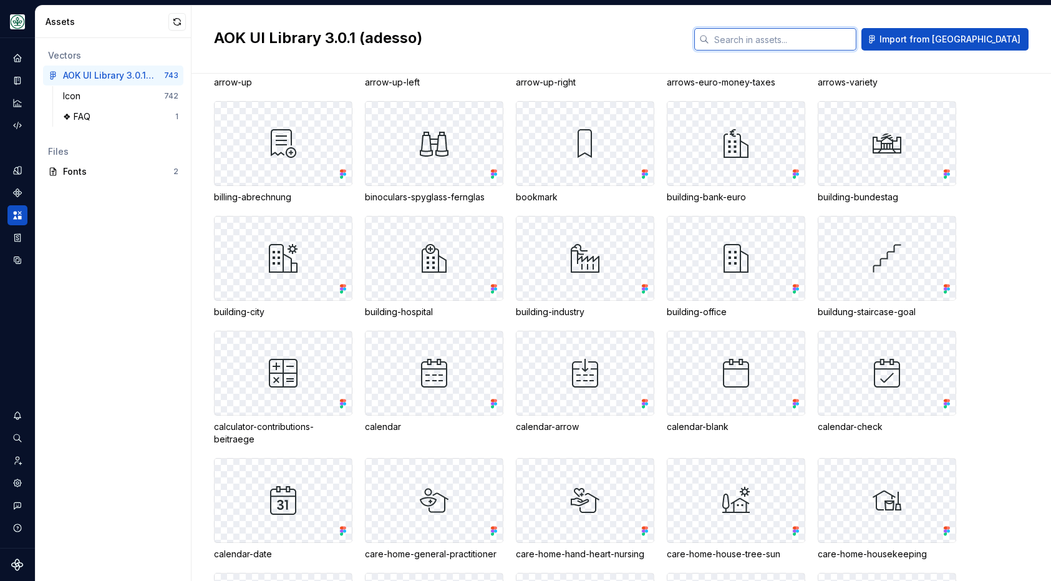
click at [856, 37] on input "text" at bounding box center [782, 39] width 147 height 22
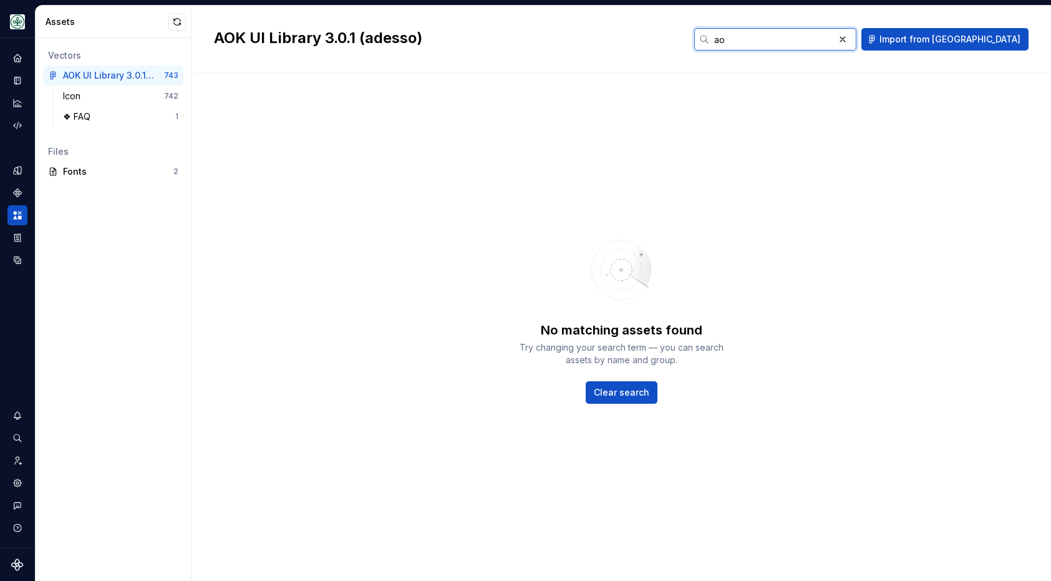
type input "a"
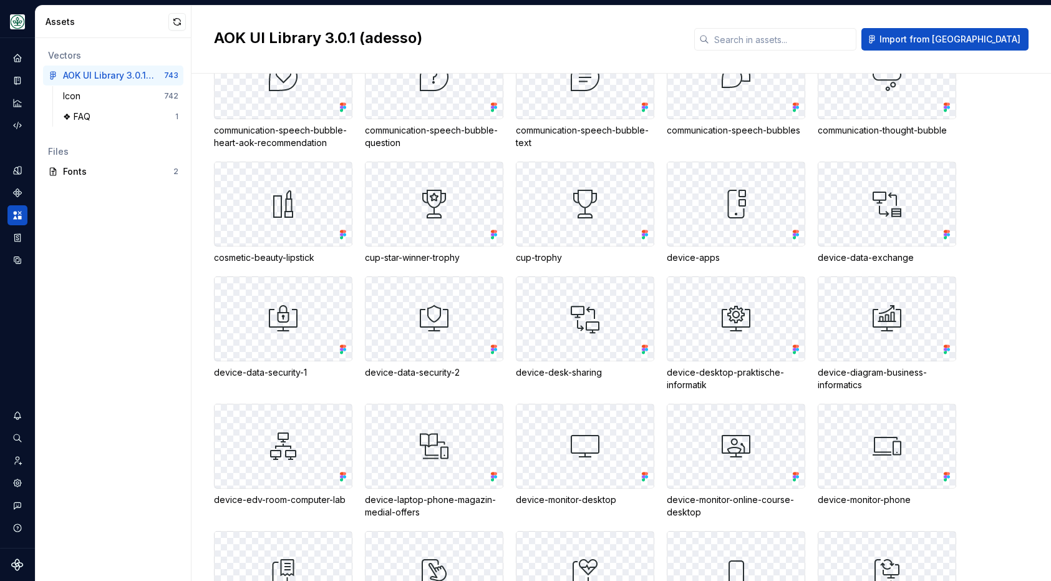
scroll to position [2126, 0]
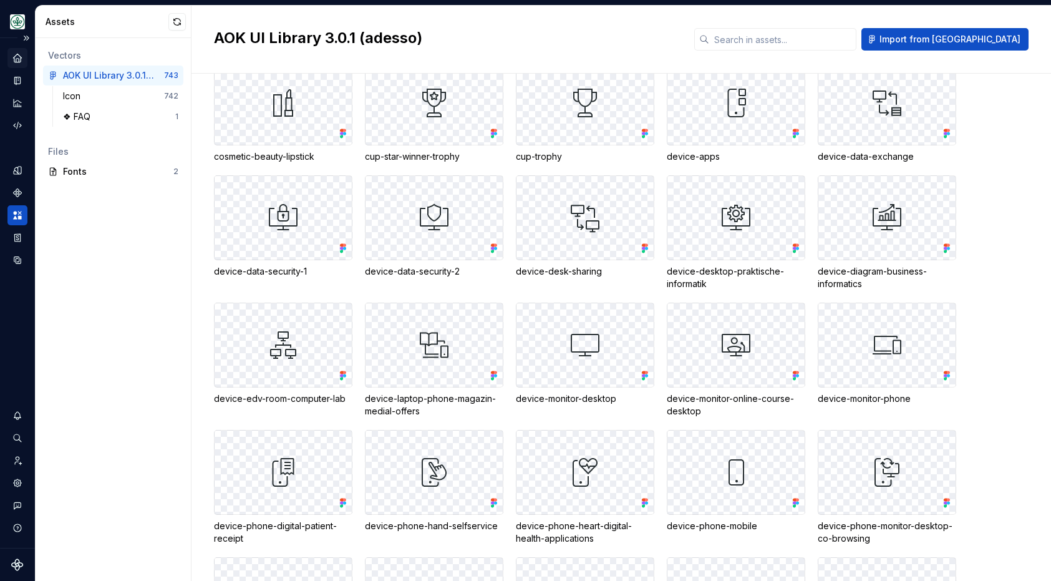
click at [21, 54] on icon "Home" at bounding box center [17, 57] width 11 height 11
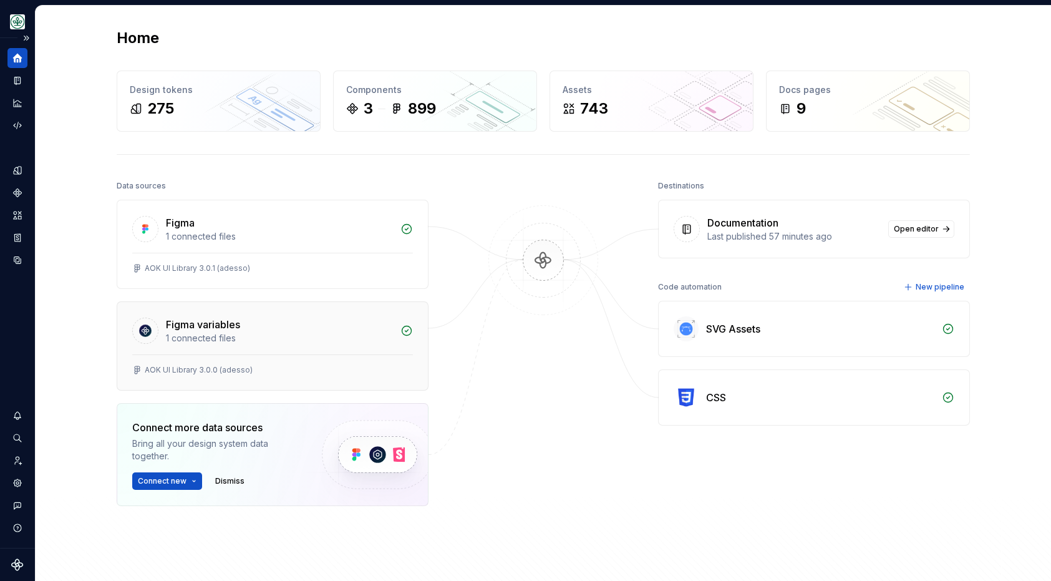
click at [278, 338] on div "1 connected files" at bounding box center [279, 338] width 227 height 12
click at [784, 334] on div "SVG Assets" at bounding box center [820, 328] width 228 height 15
click at [936, 333] on div "SVG Assets" at bounding box center [814, 328] width 311 height 55
click at [776, 337] on div "SVG Assets" at bounding box center [814, 328] width 311 height 55
click at [21, 79] on icon "Documentation" at bounding box center [17, 80] width 11 height 11
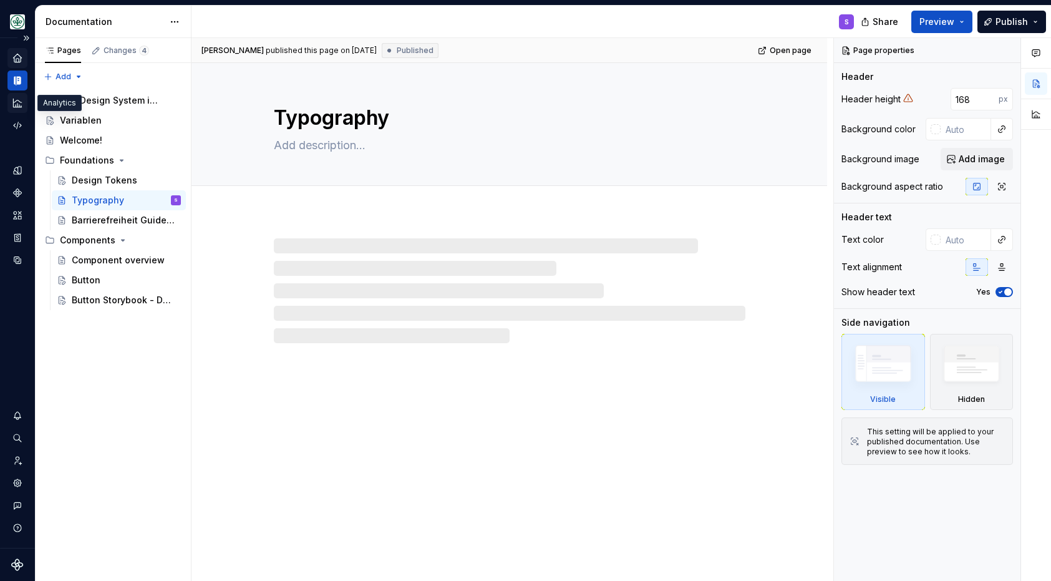
type textarea "*"
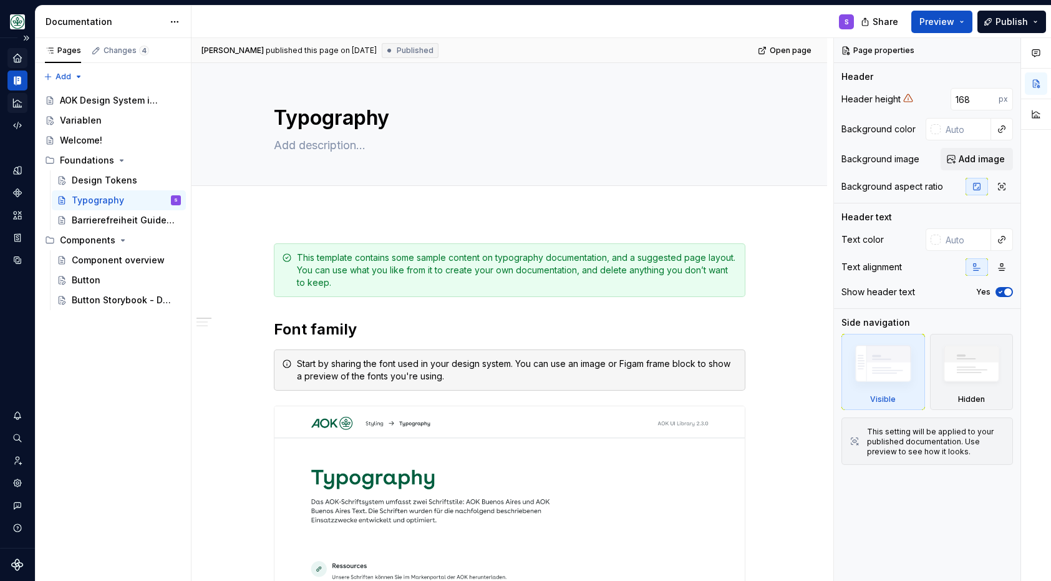
click at [14, 109] on div "Analytics" at bounding box center [17, 103] width 20 height 20
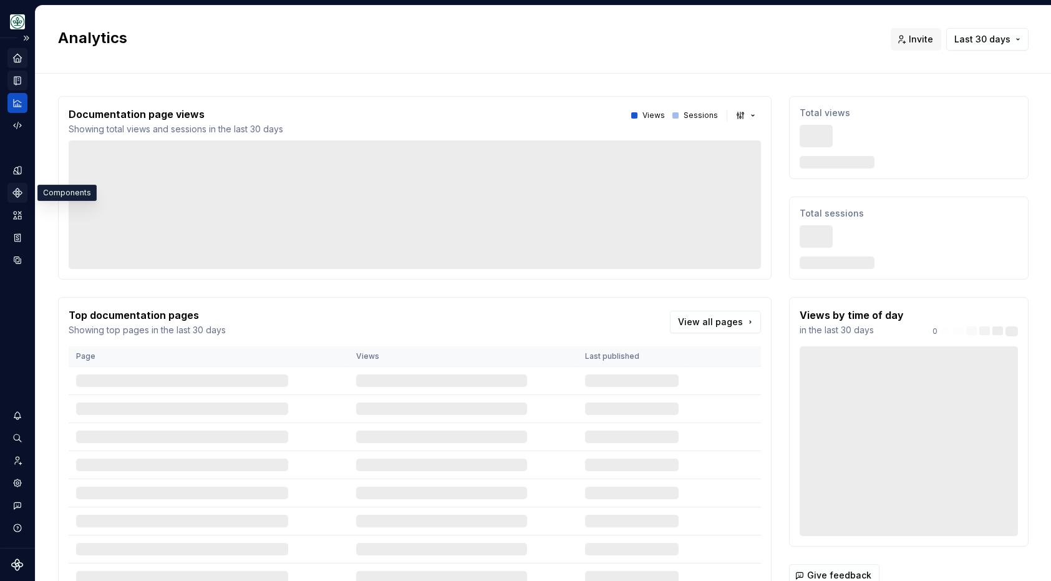
click at [18, 199] on div "Components" at bounding box center [17, 193] width 20 height 20
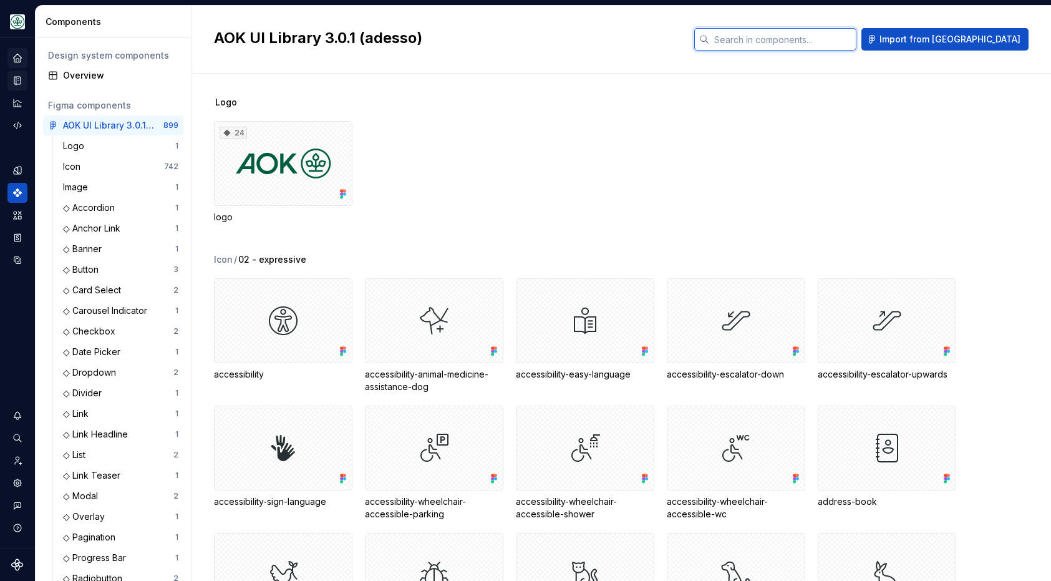
click at [841, 41] on input "text" at bounding box center [782, 39] width 147 height 22
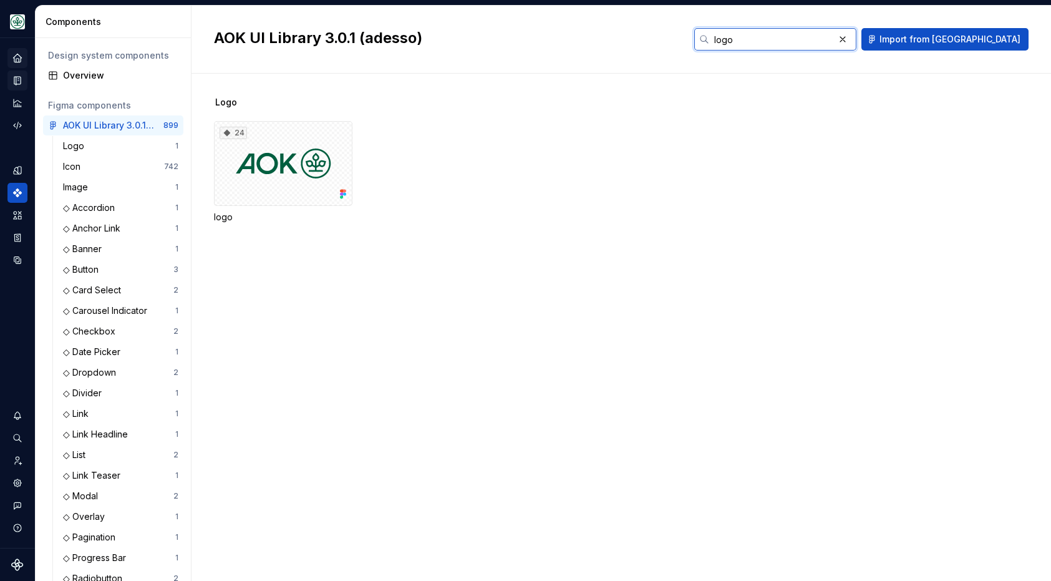
type input "logo"
click at [834, 42] on input "logo" at bounding box center [771, 39] width 125 height 22
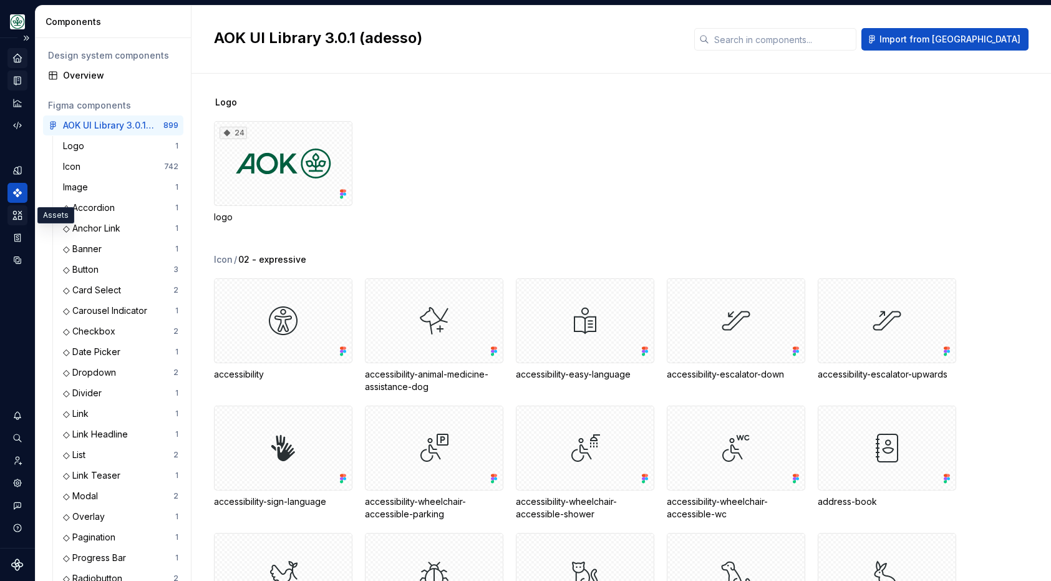
click at [16, 219] on icon "Assets" at bounding box center [17, 215] width 9 height 8
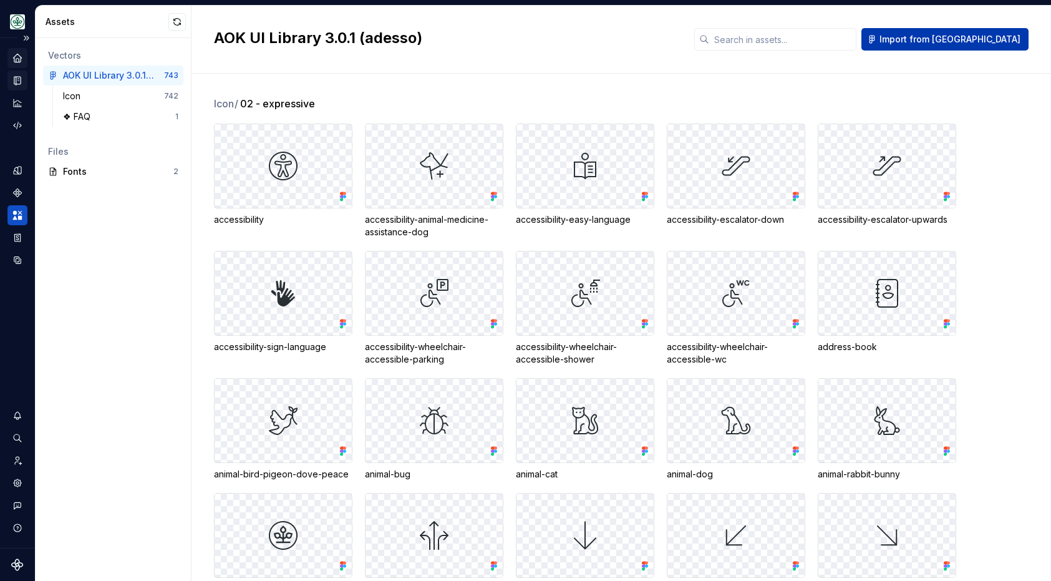
click at [981, 41] on span "Import from [GEOGRAPHIC_DATA]" at bounding box center [950, 39] width 141 height 12
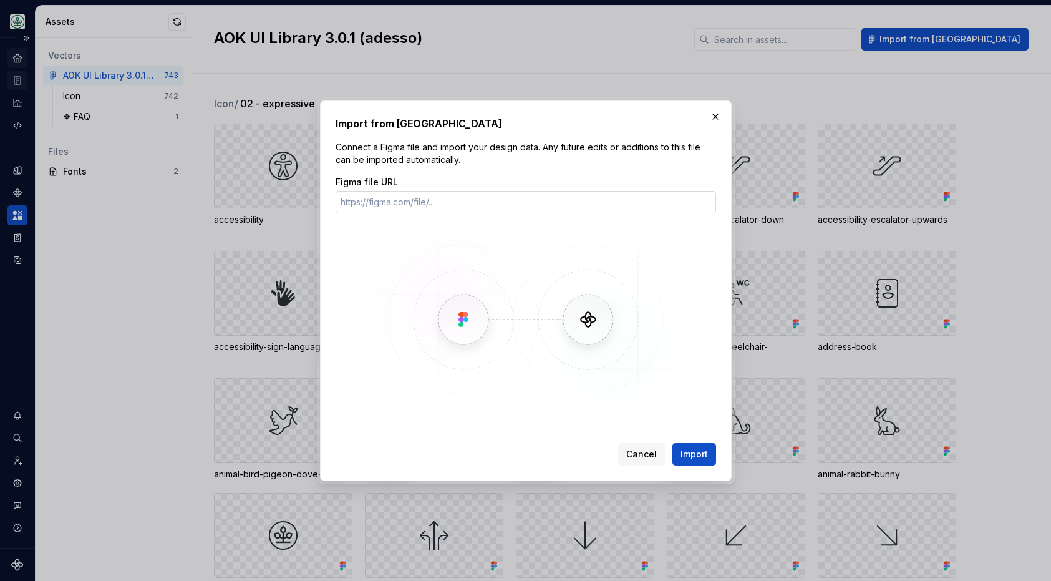
click at [403, 191] on input "Figma file URL" at bounding box center [526, 202] width 381 height 22
click at [719, 114] on button "button" at bounding box center [715, 116] width 17 height 17
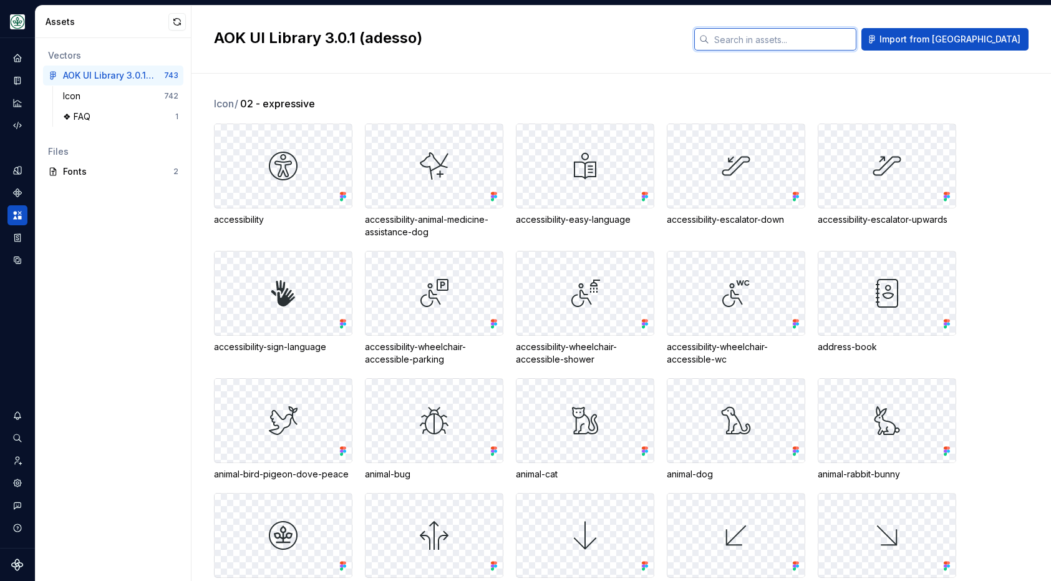
click at [856, 42] on input "text" at bounding box center [782, 39] width 147 height 22
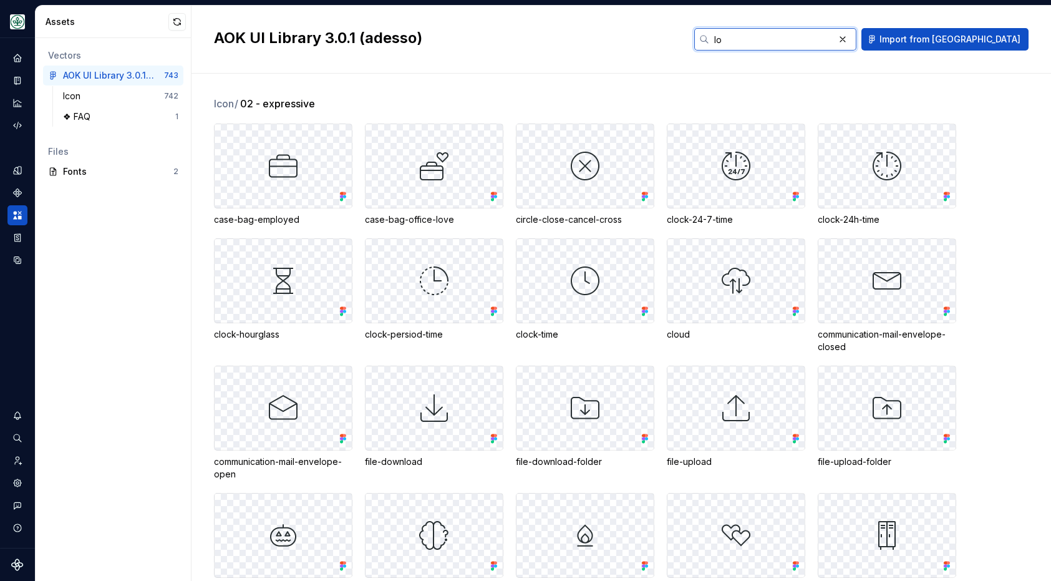
type input "l"
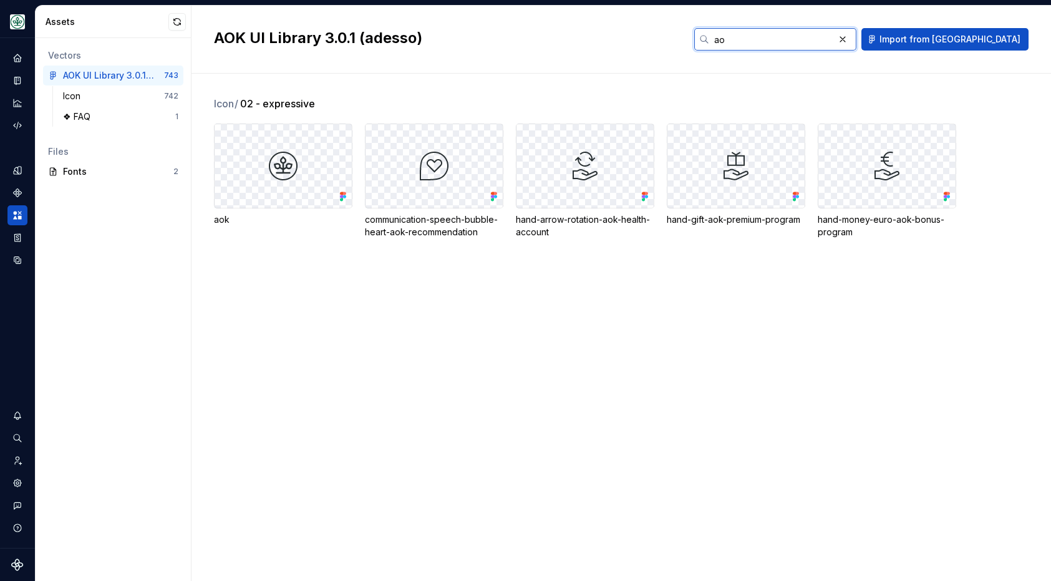
type input "a"
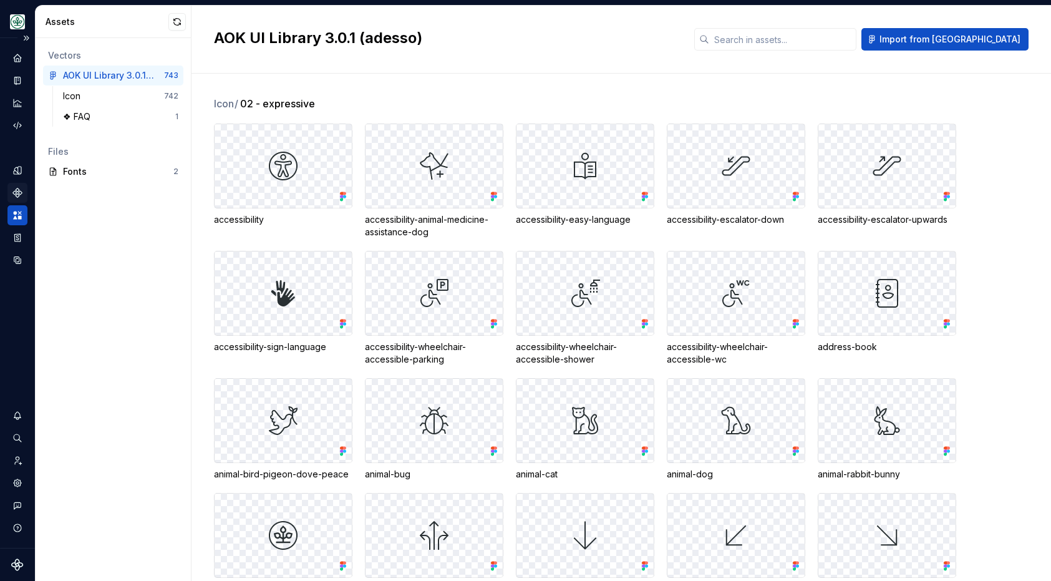
click at [17, 195] on icon "Components" at bounding box center [17, 192] width 9 height 9
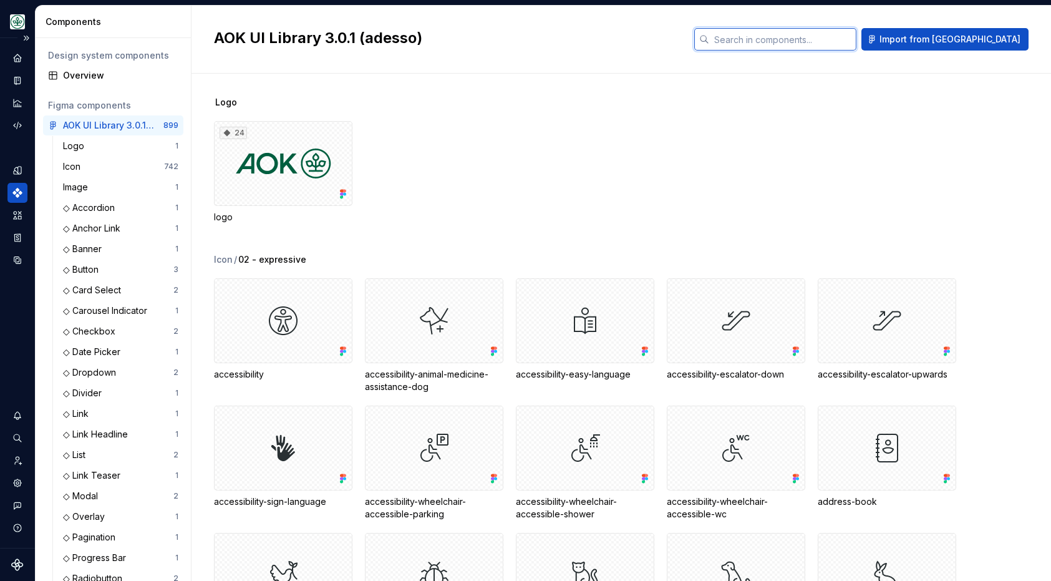
click at [835, 34] on input "text" at bounding box center [782, 39] width 147 height 22
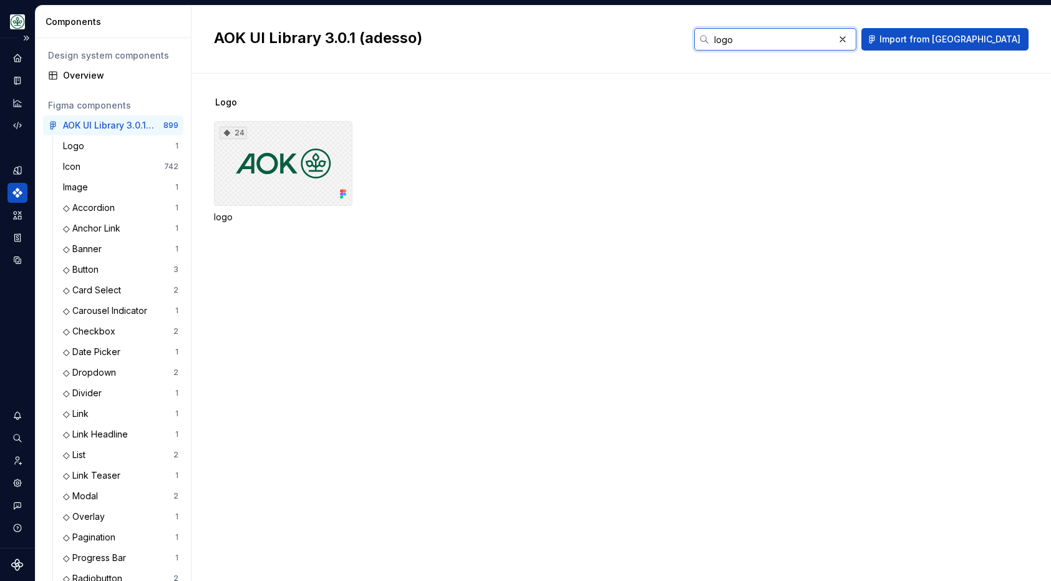
type input "logo"
click at [270, 190] on div "24" at bounding box center [283, 163] width 138 height 85
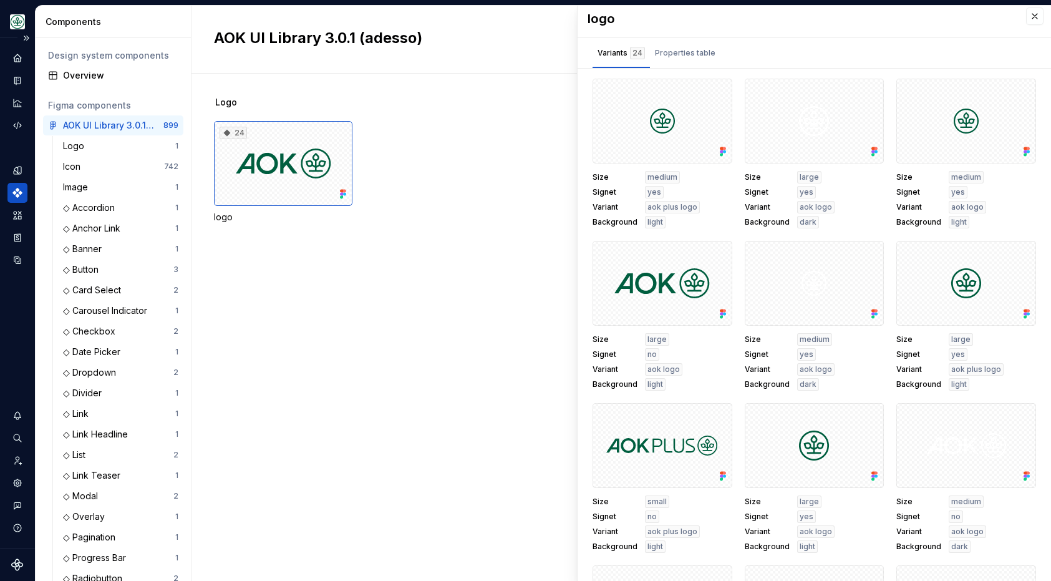
click at [472, 280] on div "Logo 24 logo" at bounding box center [632, 327] width 837 height 507
click at [487, 97] on div "Logo" at bounding box center [632, 102] width 837 height 12
